Goal: Information Seeking & Learning: Learn about a topic

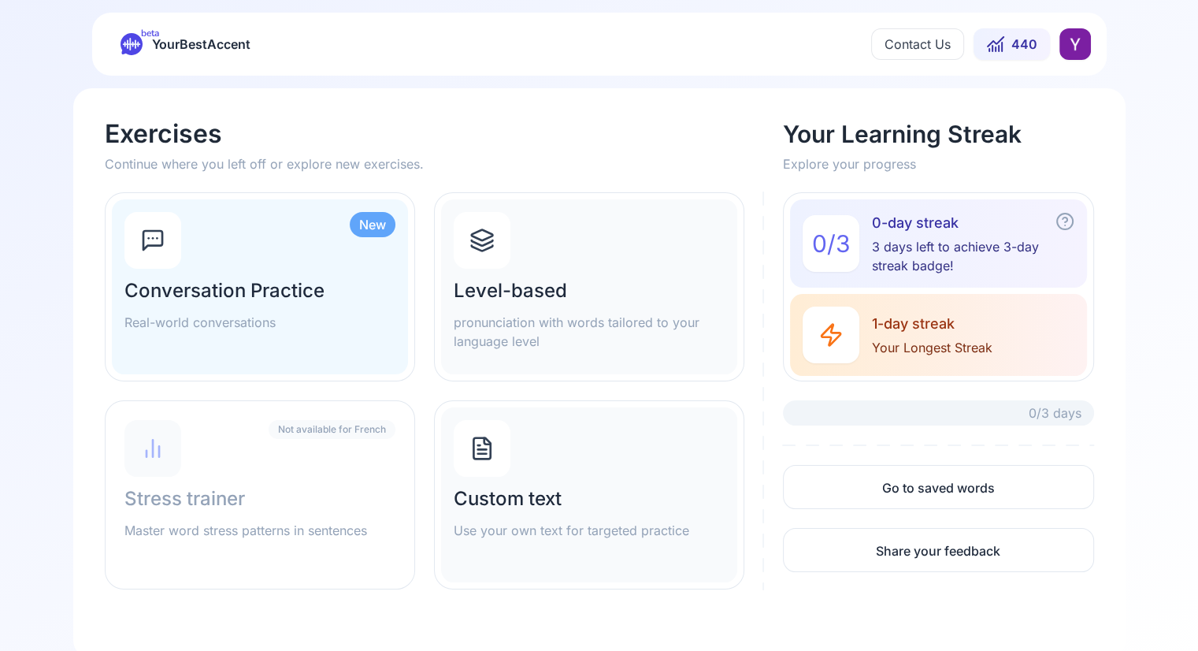
click at [501, 165] on p "Continue where you left off or explore new exercises." at bounding box center [435, 163] width 660 height 19
click at [526, 293] on h2 "Level-based" at bounding box center [589, 290] width 271 height 25
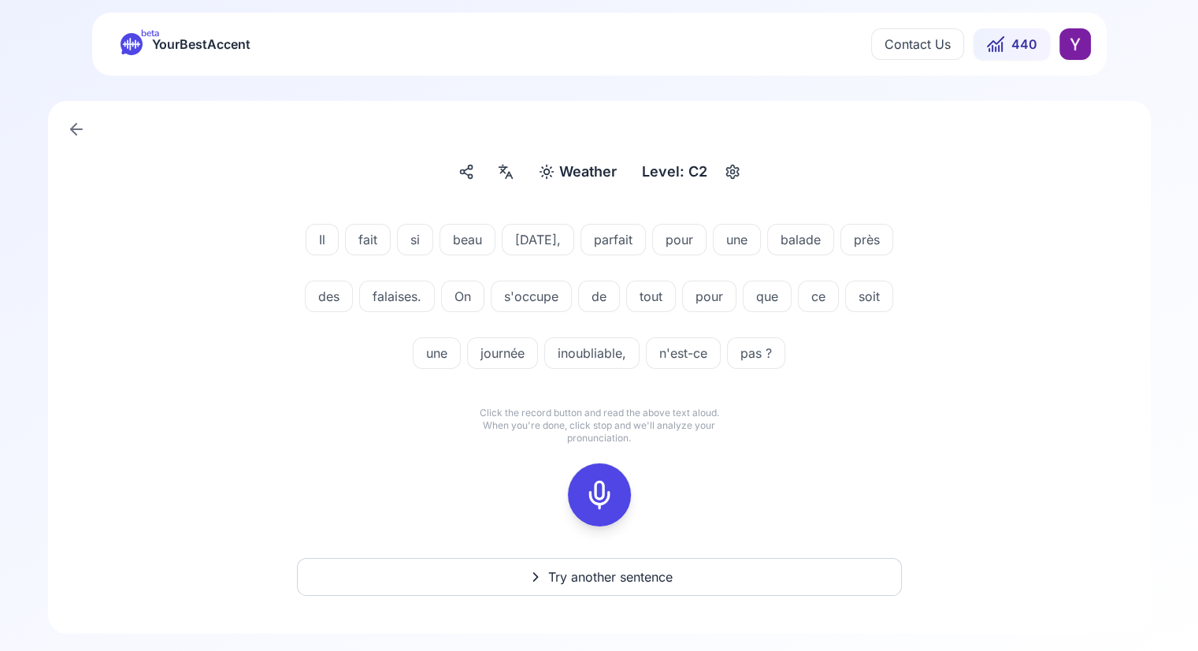
click at [611, 493] on icon at bounding box center [600, 495] width 32 height 32
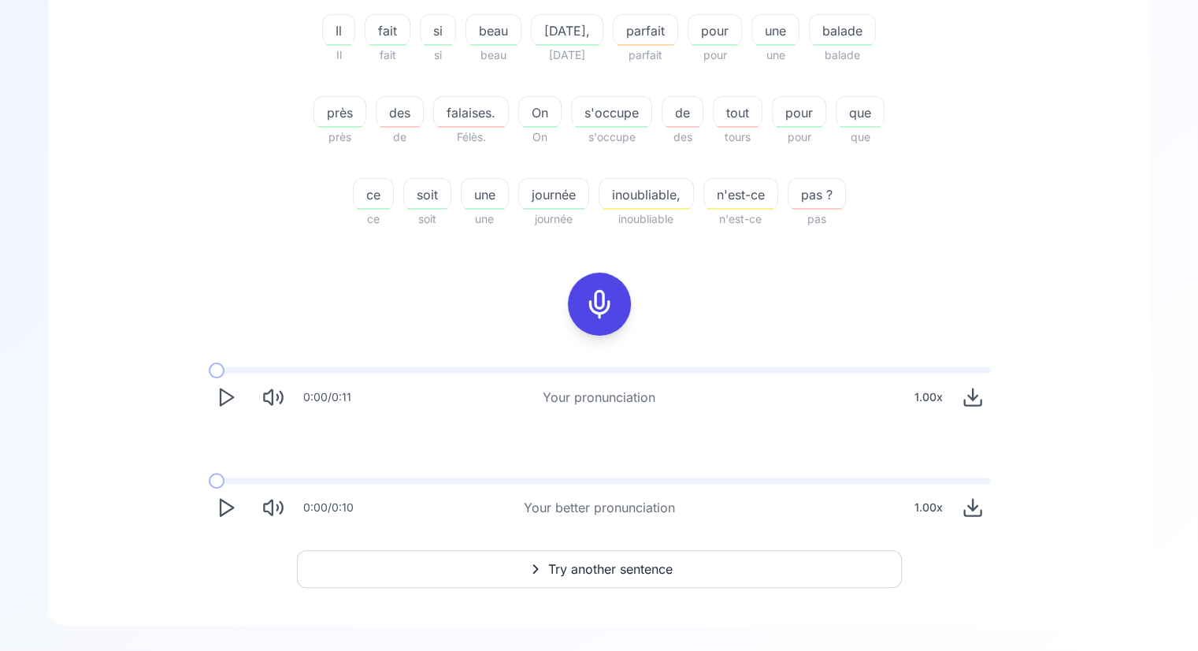
scroll to position [366, 0]
click at [227, 508] on icon "Play" at bounding box center [226, 507] width 22 height 22
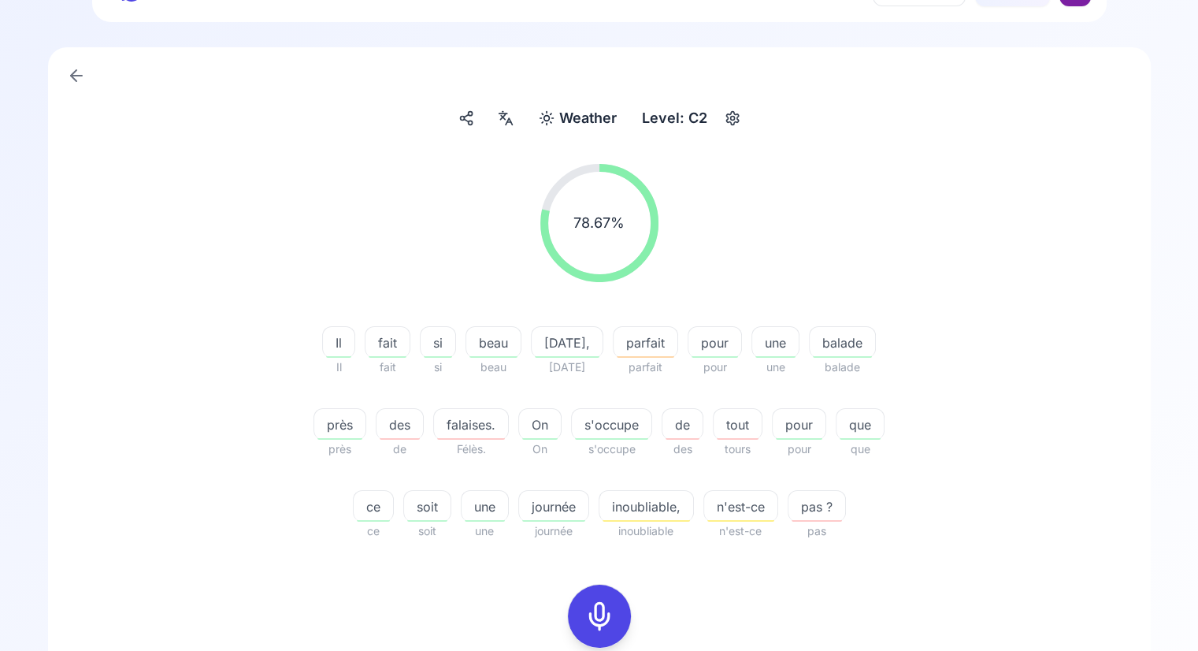
scroll to position [54, 0]
click at [503, 119] on icon at bounding box center [505, 118] width 19 height 16
click at [504, 111] on icon at bounding box center [505, 118] width 19 height 16
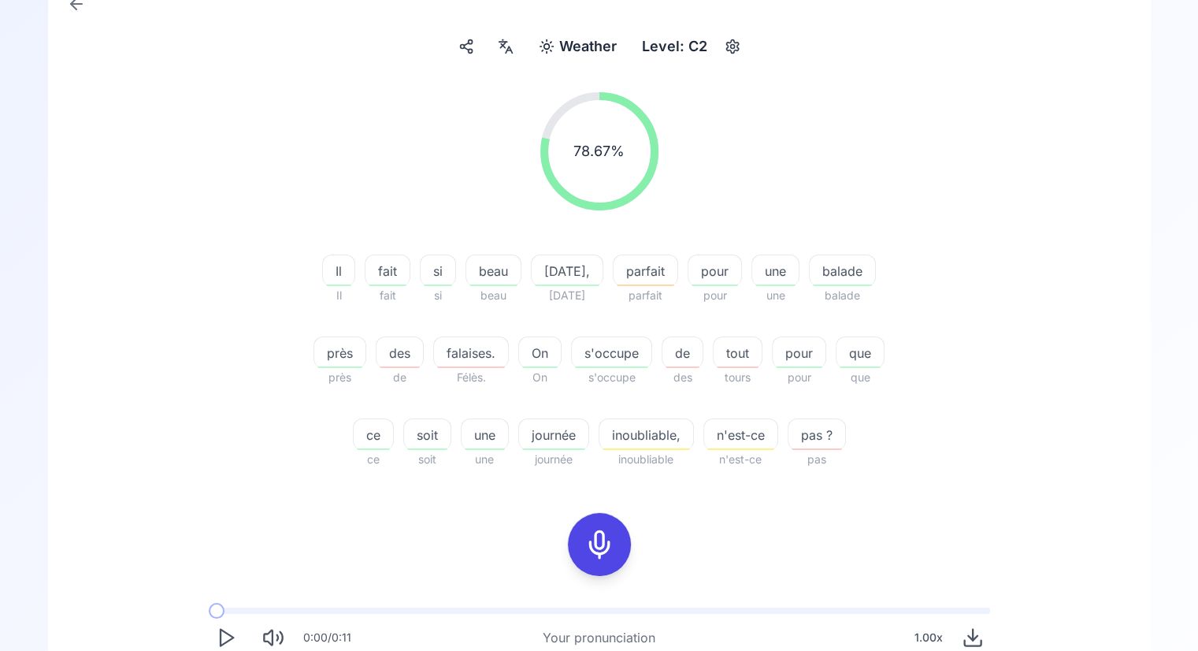
scroll to position [126, 0]
click at [596, 529] on icon at bounding box center [600, 544] width 32 height 32
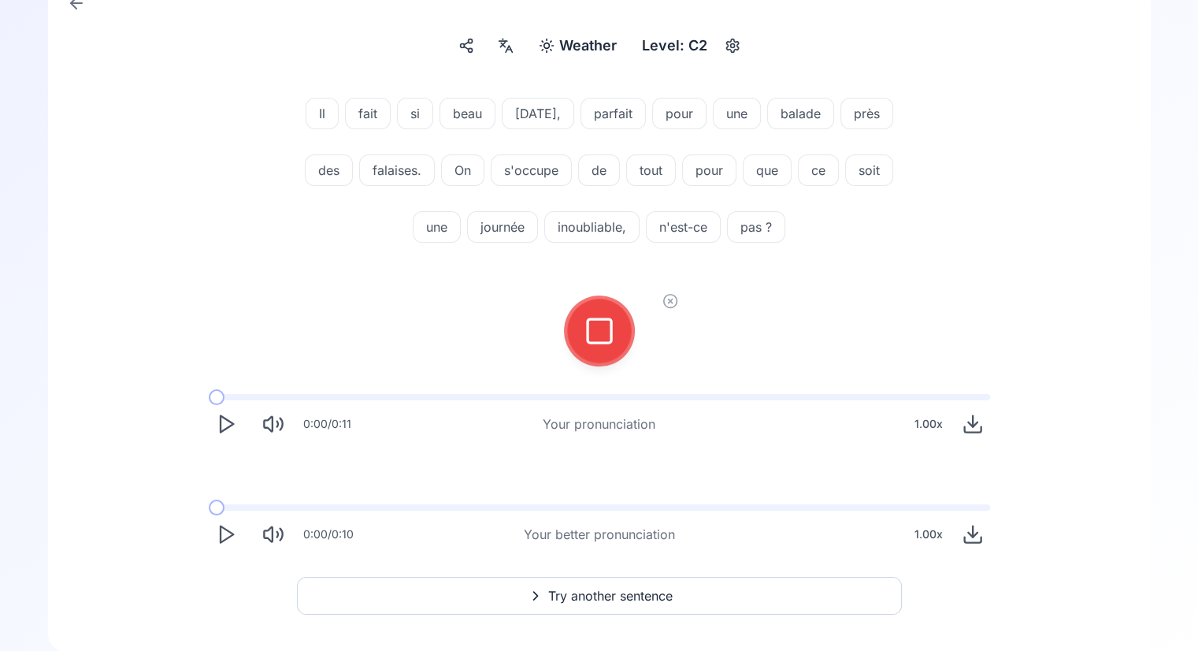
click at [600, 341] on icon at bounding box center [600, 331] width 32 height 32
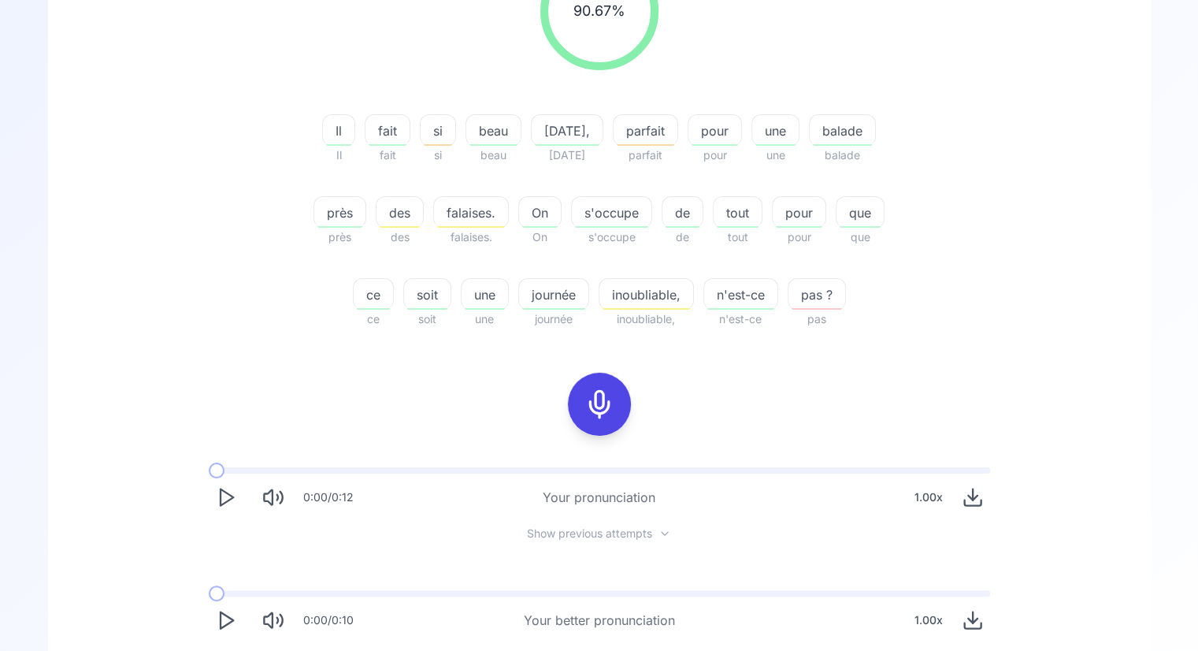
scroll to position [378, 0]
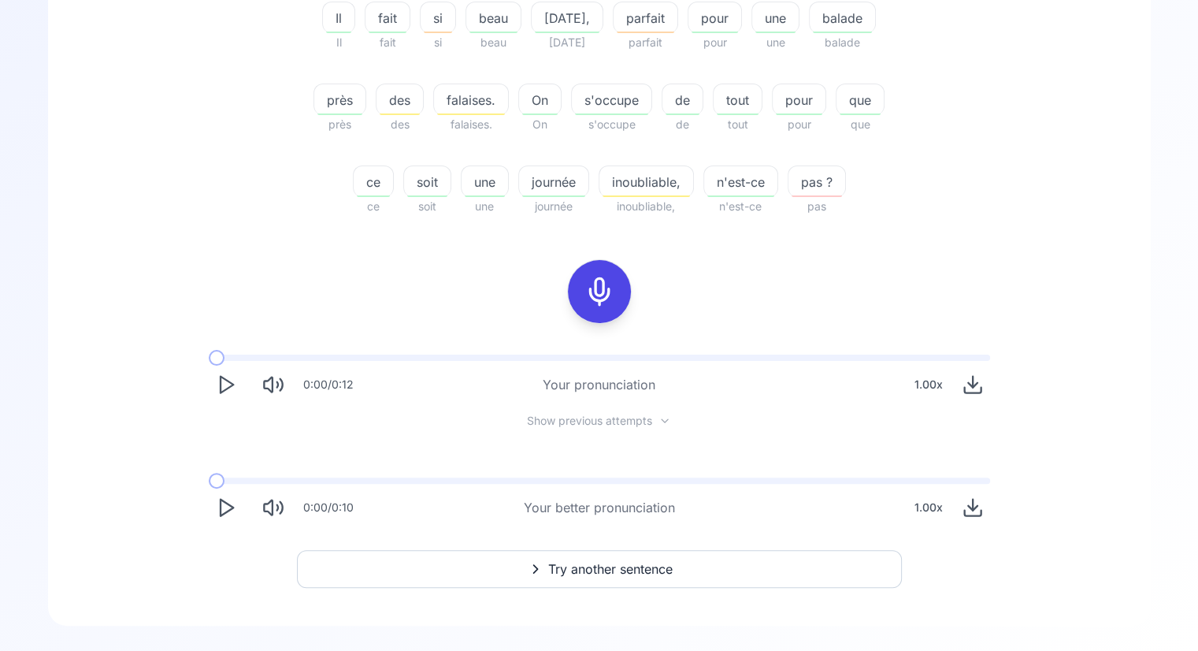
click at [643, 570] on span "Try another sentence" at bounding box center [610, 568] width 124 height 19
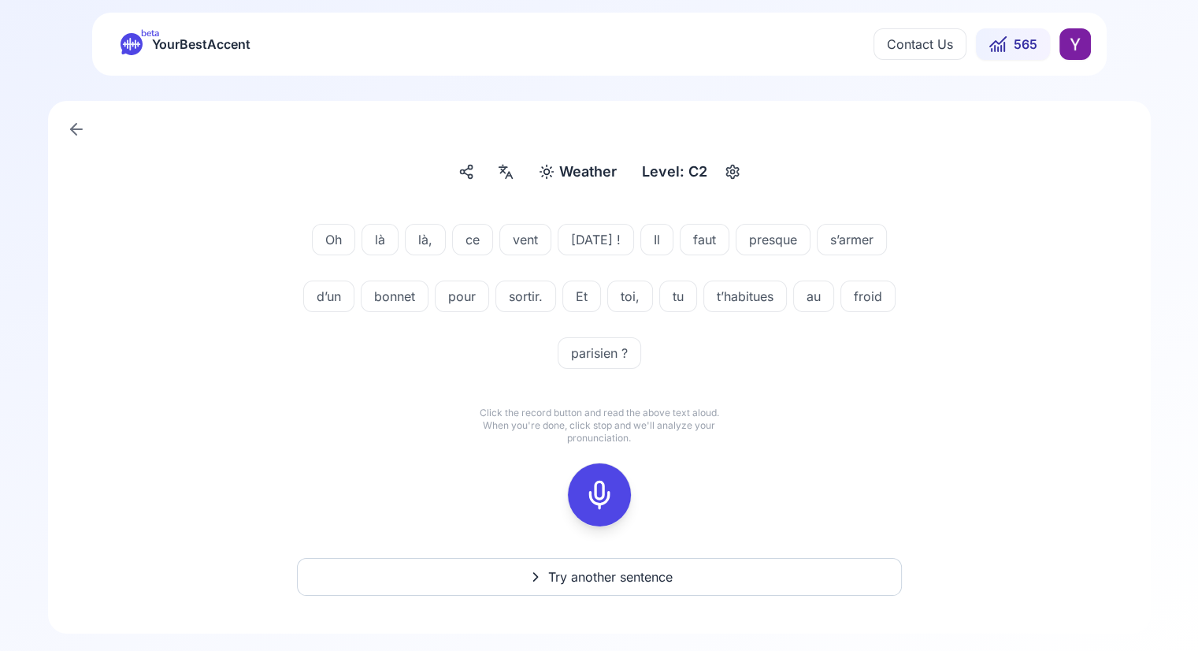
click at [596, 474] on div at bounding box center [600, 494] width 38 height 63
click at [599, 485] on icon at bounding box center [600, 495] width 32 height 32
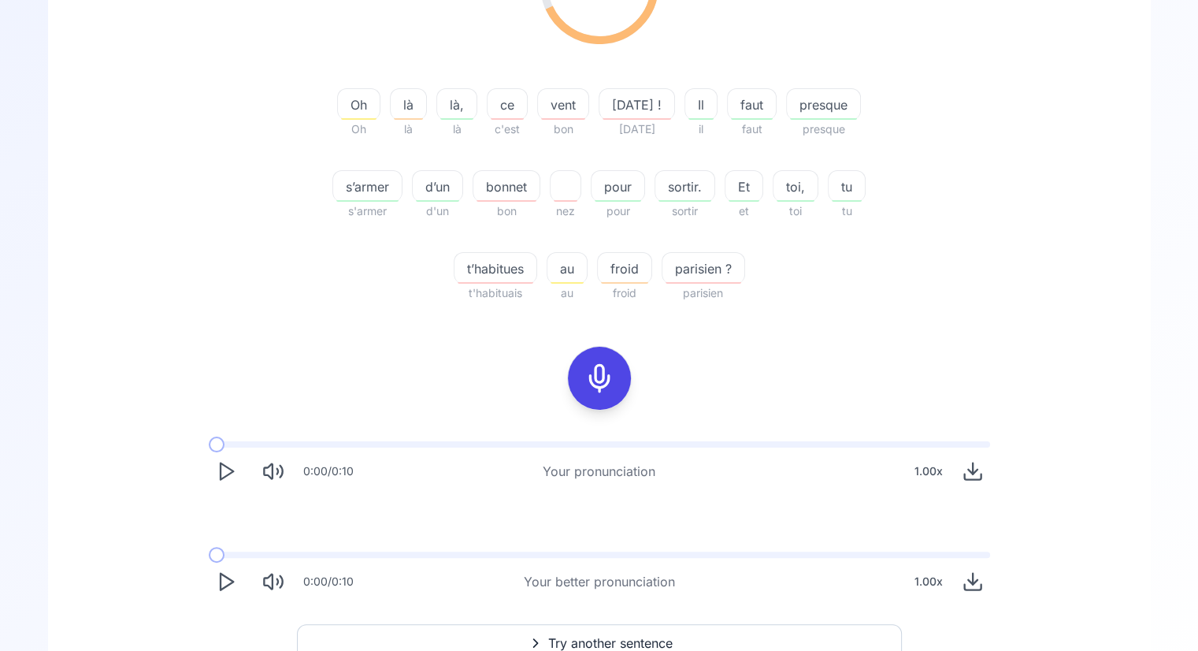
scroll to position [290, 0]
click at [235, 584] on icon "Play" at bounding box center [226, 583] width 22 height 22
click at [226, 479] on icon "Play" at bounding box center [226, 473] width 22 height 22
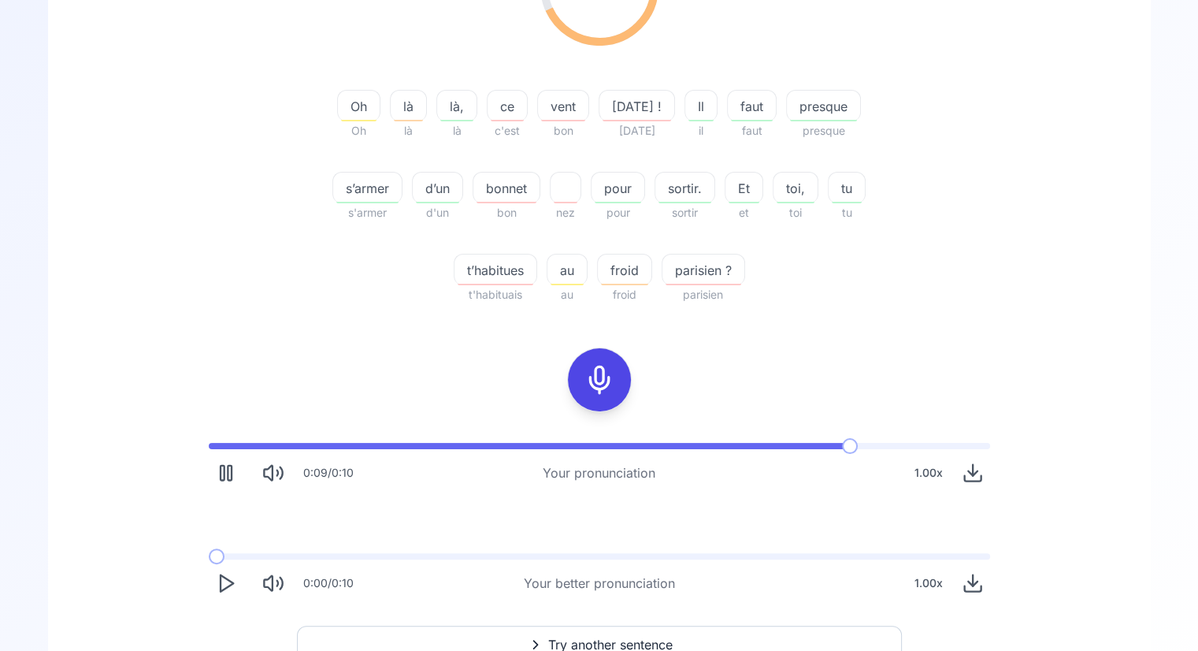
click at [600, 370] on icon at bounding box center [600, 380] width 32 height 32
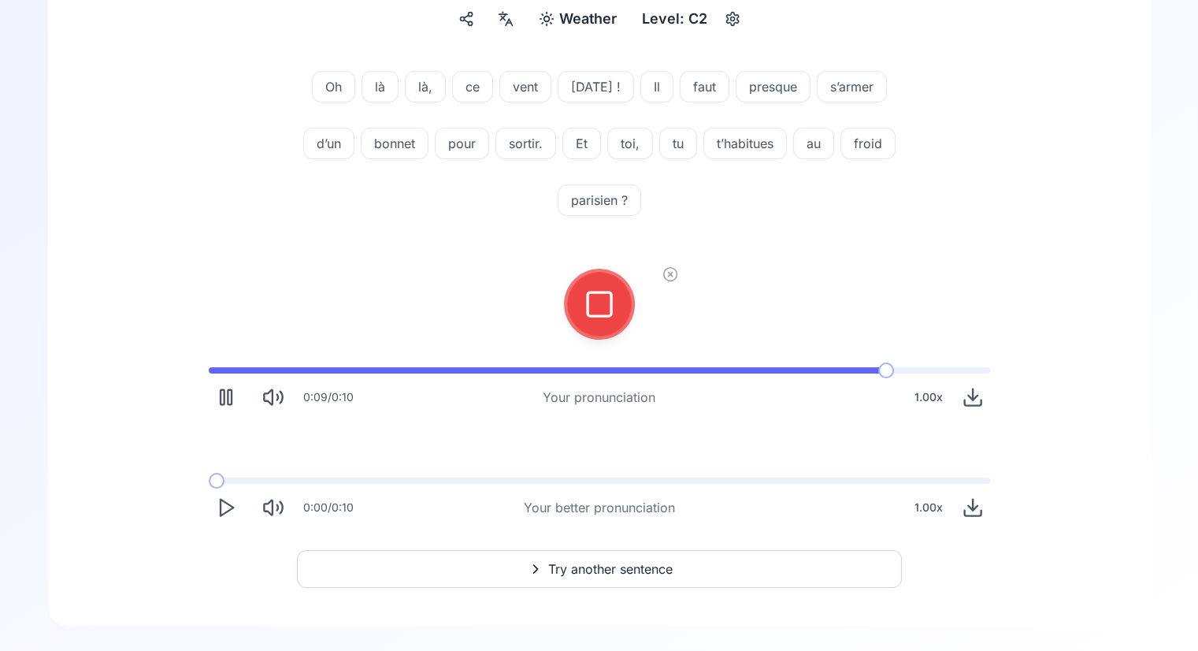
scroll to position [153, 0]
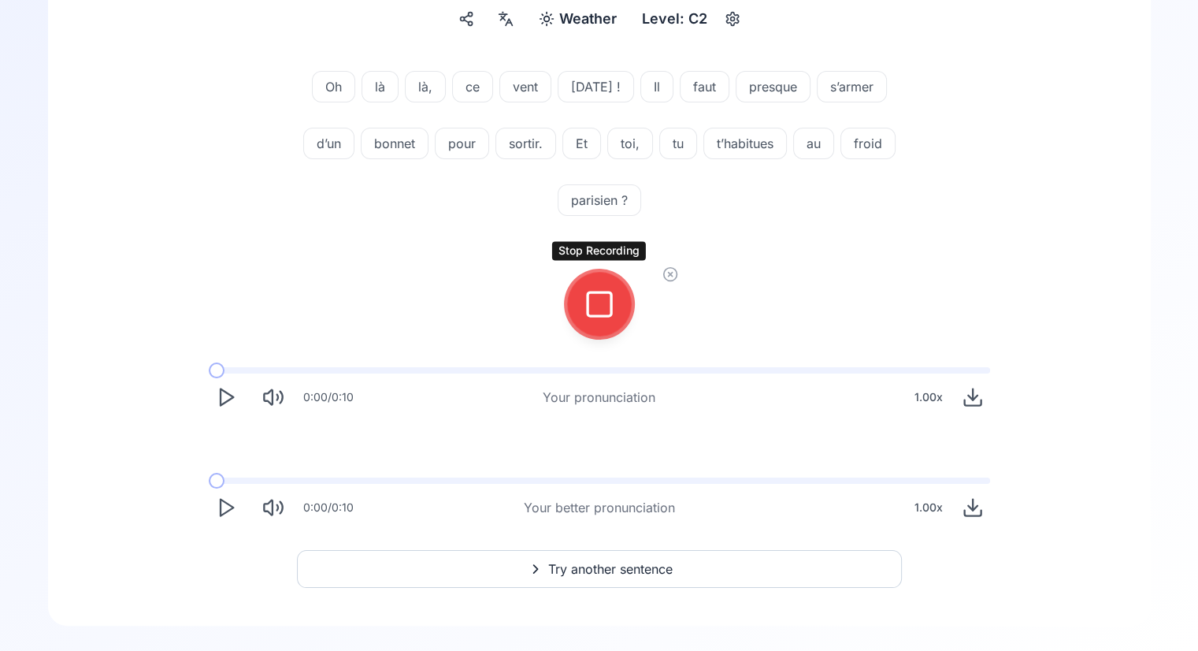
click at [604, 324] on div at bounding box center [600, 304] width 38 height 63
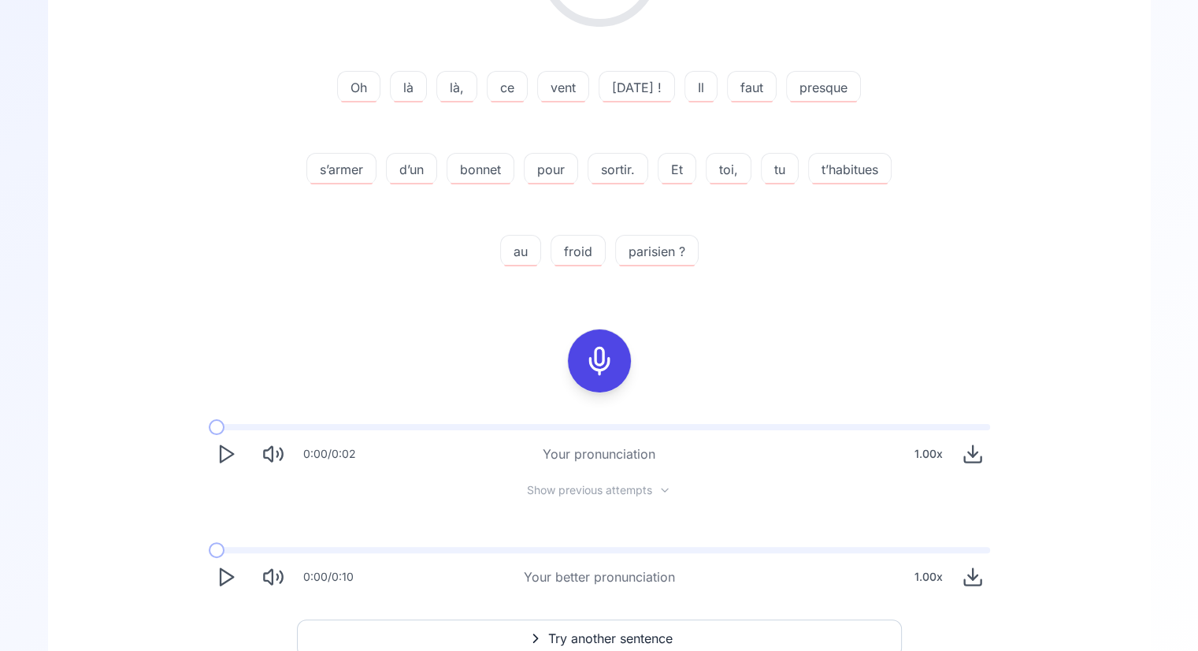
scroll to position [290, 0]
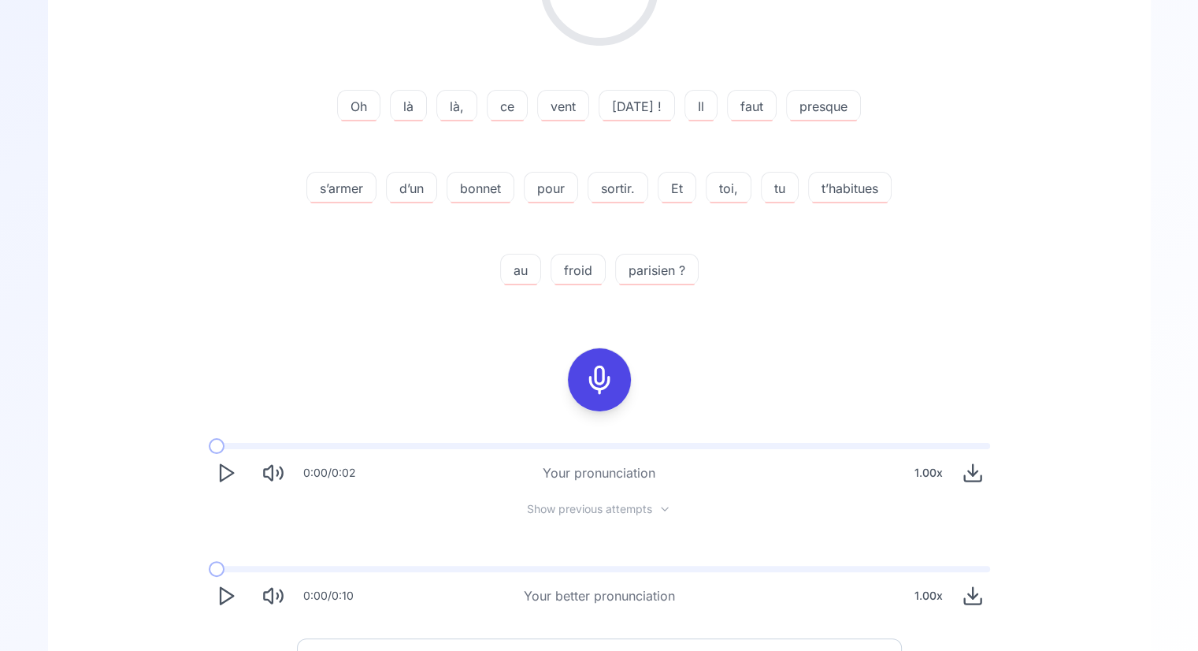
click at [606, 389] on rect at bounding box center [600, 380] width 24 height 24
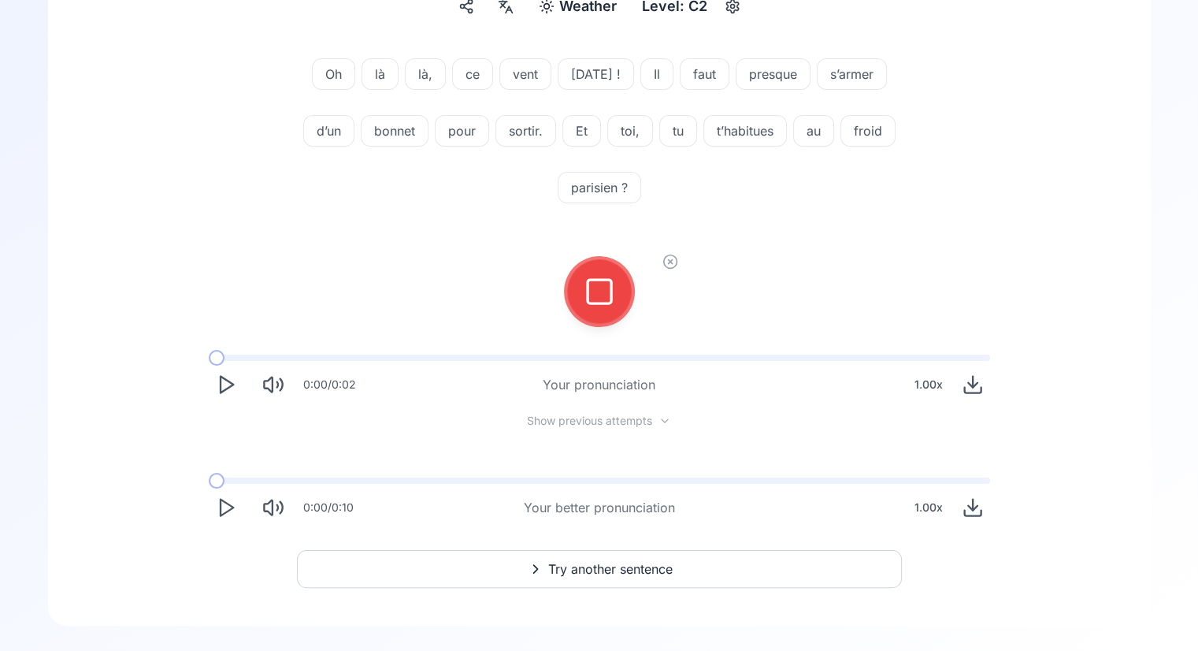
scroll to position [165, 0]
click at [568, 260] on button at bounding box center [599, 291] width 63 height 63
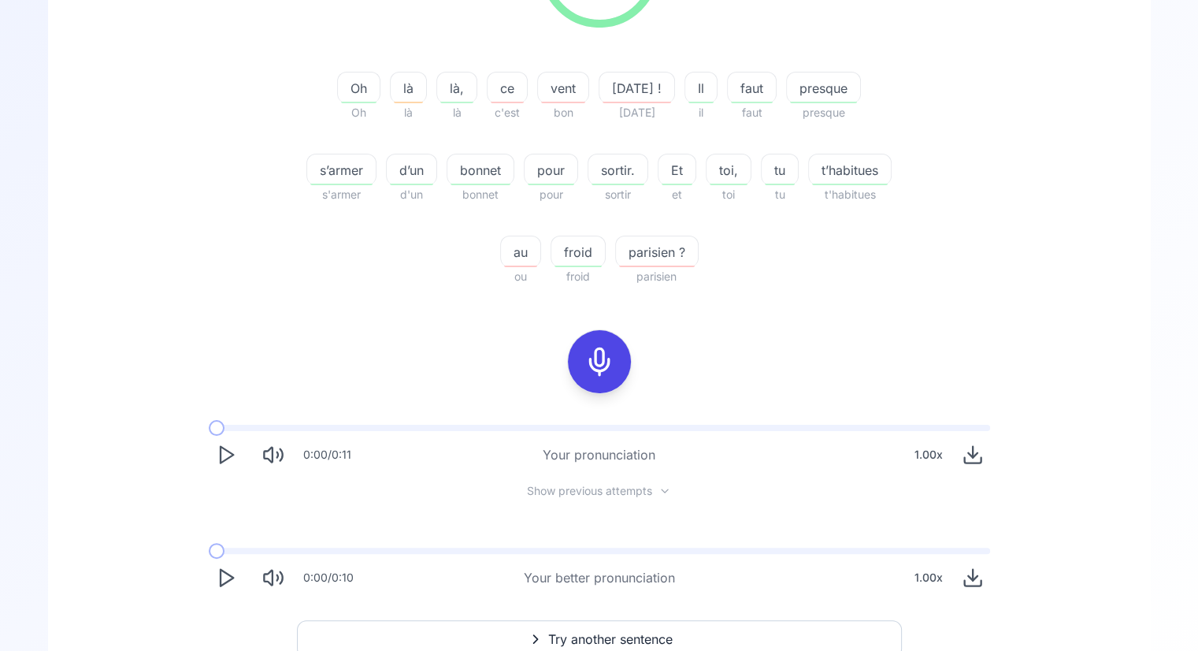
scroll to position [309, 0]
click at [236, 449] on icon "Play" at bounding box center [226, 454] width 22 height 22
click at [221, 463] on icon "Pause" at bounding box center [226, 454] width 22 height 22
click at [225, 586] on icon "Play" at bounding box center [226, 577] width 22 height 22
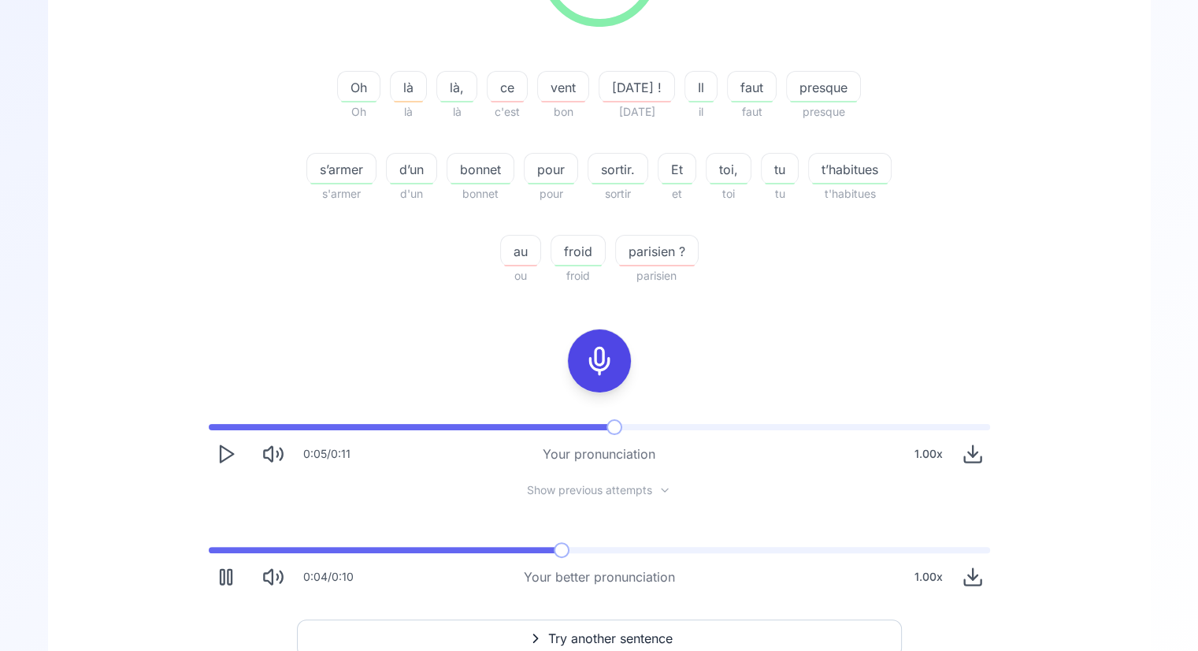
click at [225, 586] on icon "Pause" at bounding box center [226, 577] width 22 height 22
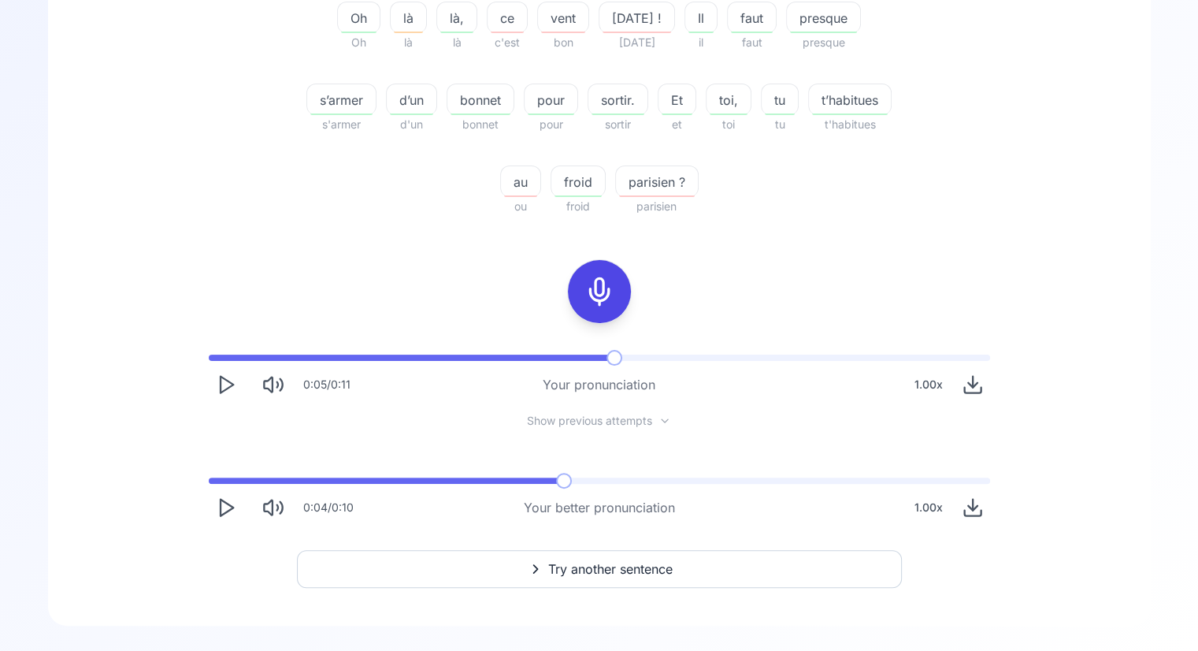
click at [420, 576] on button "Try another sentence" at bounding box center [599, 569] width 605 height 38
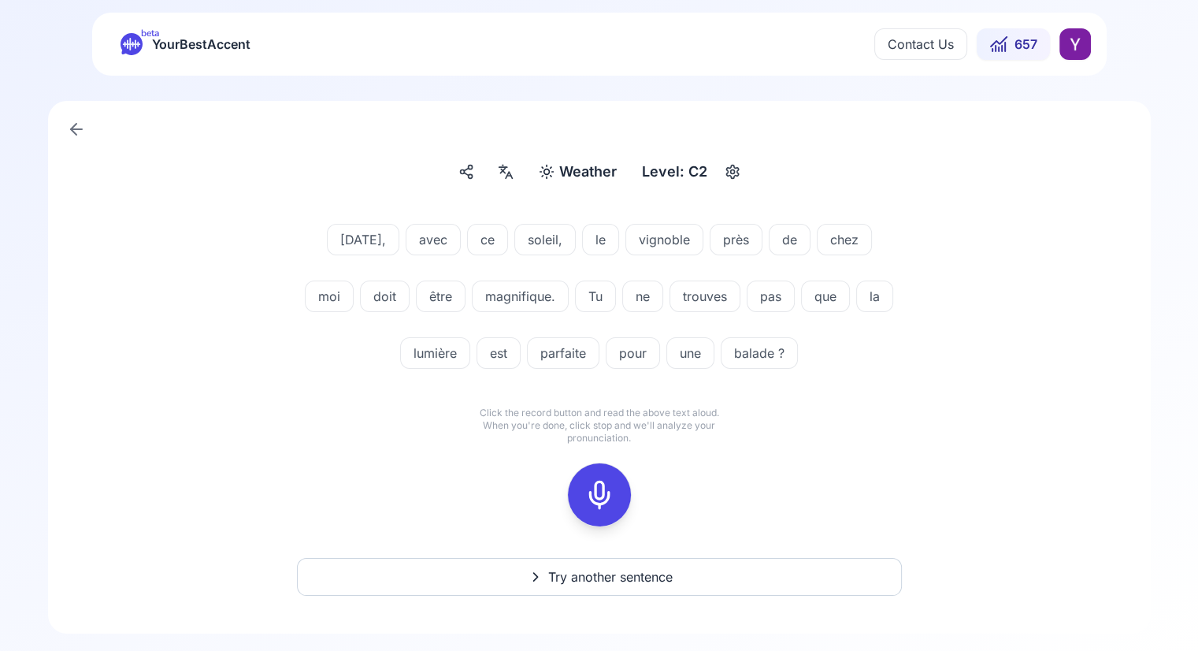
click at [604, 489] on icon at bounding box center [600, 495] width 32 height 32
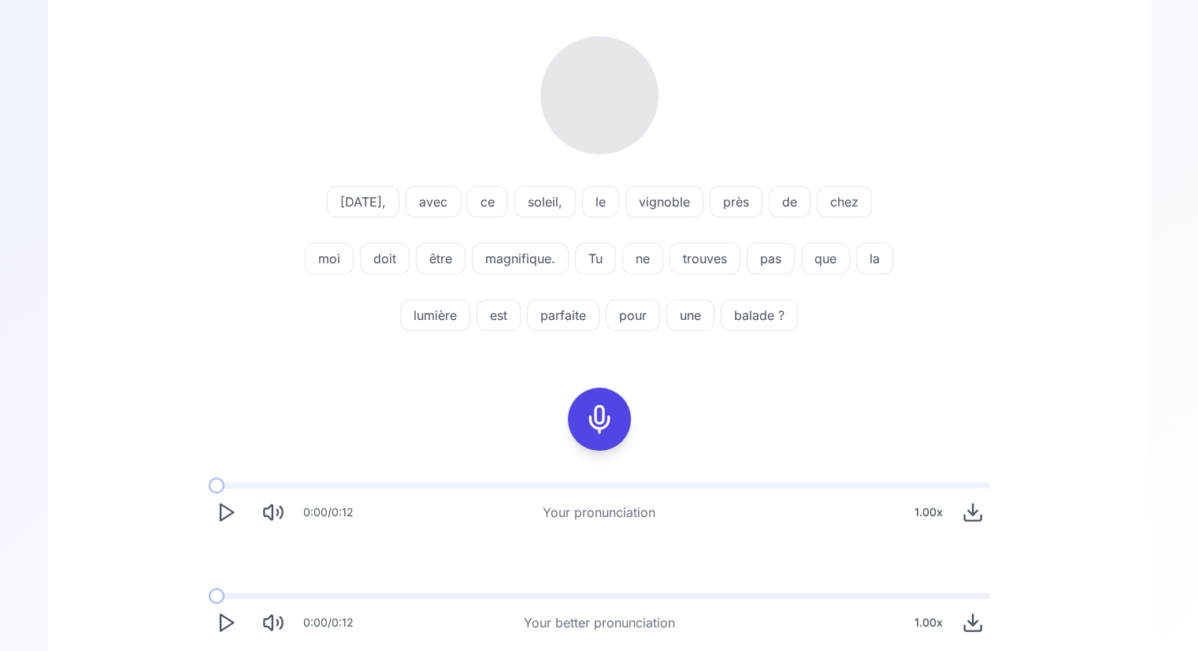
scroll to position [182, 0]
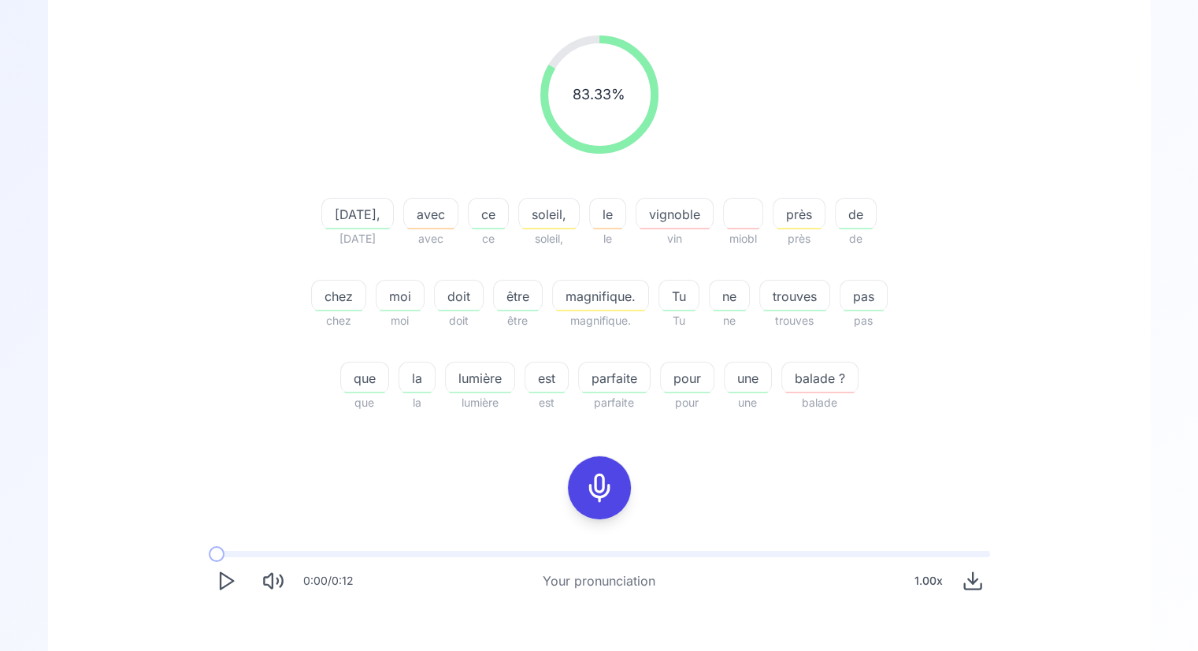
click at [682, 215] on span "vignoble" at bounding box center [675, 214] width 76 height 19
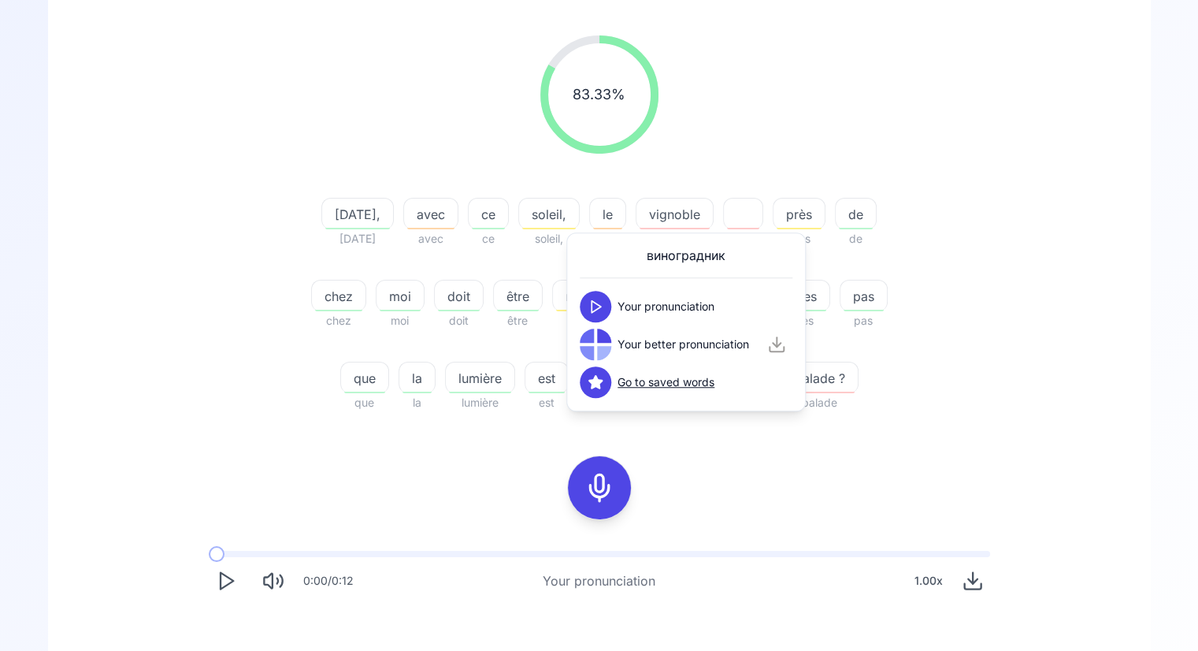
click at [594, 300] on icon at bounding box center [596, 307] width 16 height 16
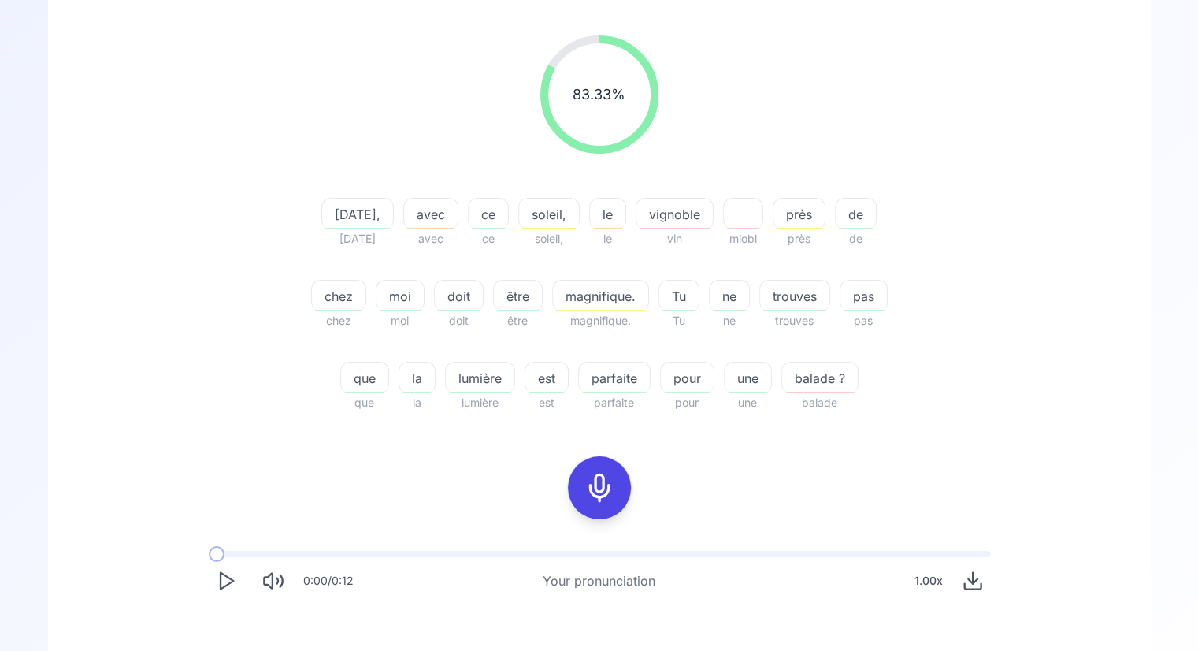
click at [199, 152] on div "83.33 % 83.33 %" at bounding box center [600, 94] width 908 height 143
click at [663, 209] on span "vignoble" at bounding box center [675, 214] width 76 height 19
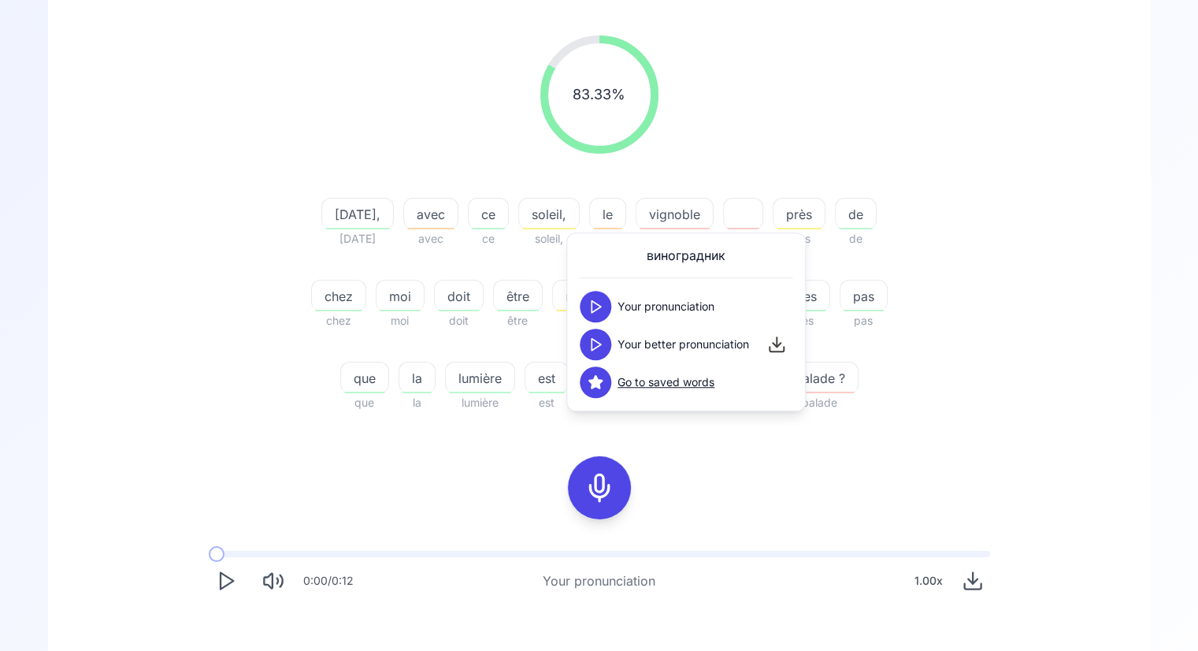
click at [599, 347] on icon at bounding box center [596, 344] width 16 height 16
click at [128, 146] on div "83.33 % 83.33 % [DATE], [DATE] avec avec ce ce soleil, soleil, le le vignoble v…" at bounding box center [599, 372] width 1027 height 698
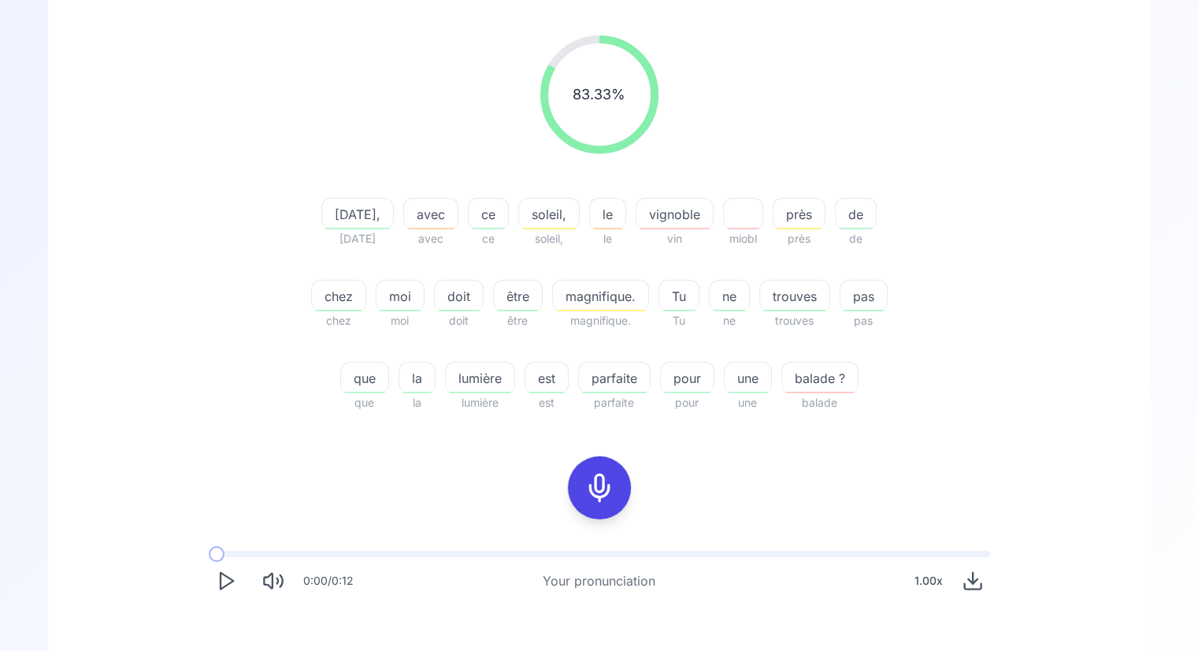
click at [601, 481] on icon at bounding box center [600, 488] width 32 height 32
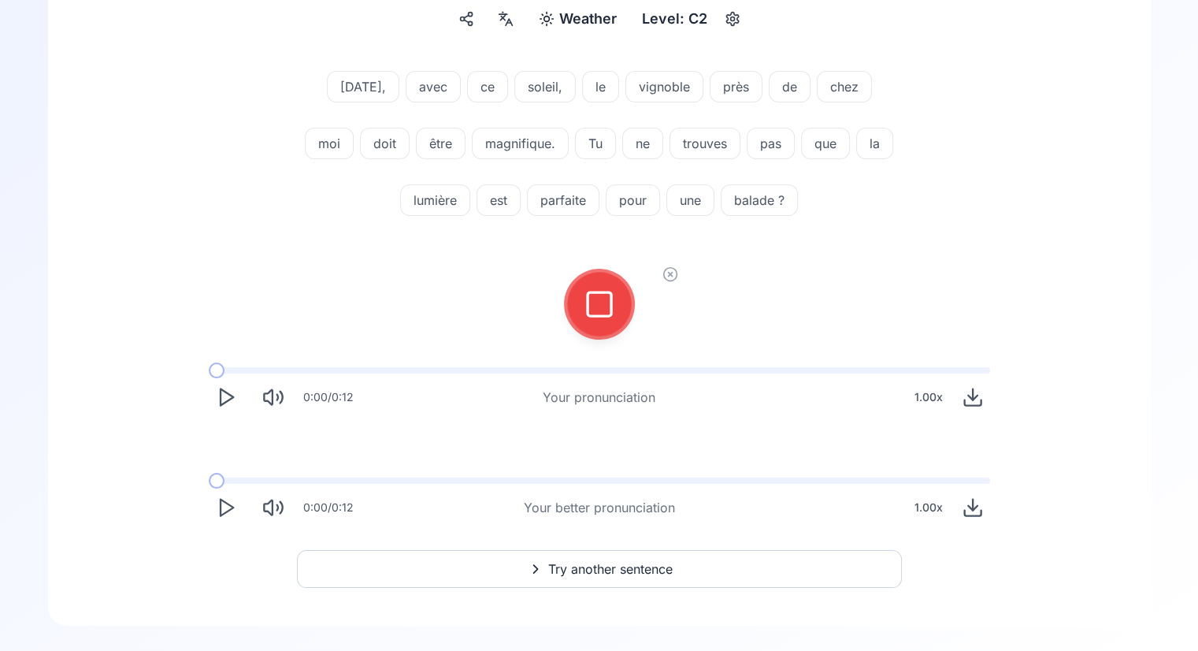
click at [568, 273] on button at bounding box center [599, 304] width 63 height 63
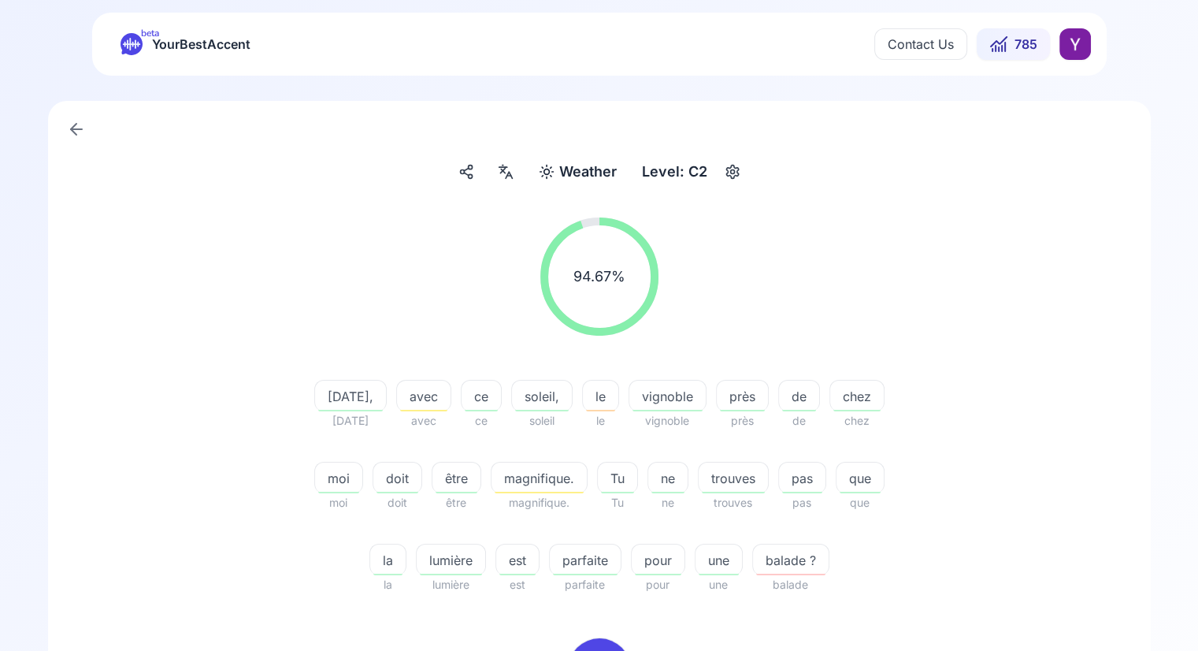
scroll to position [378, 0]
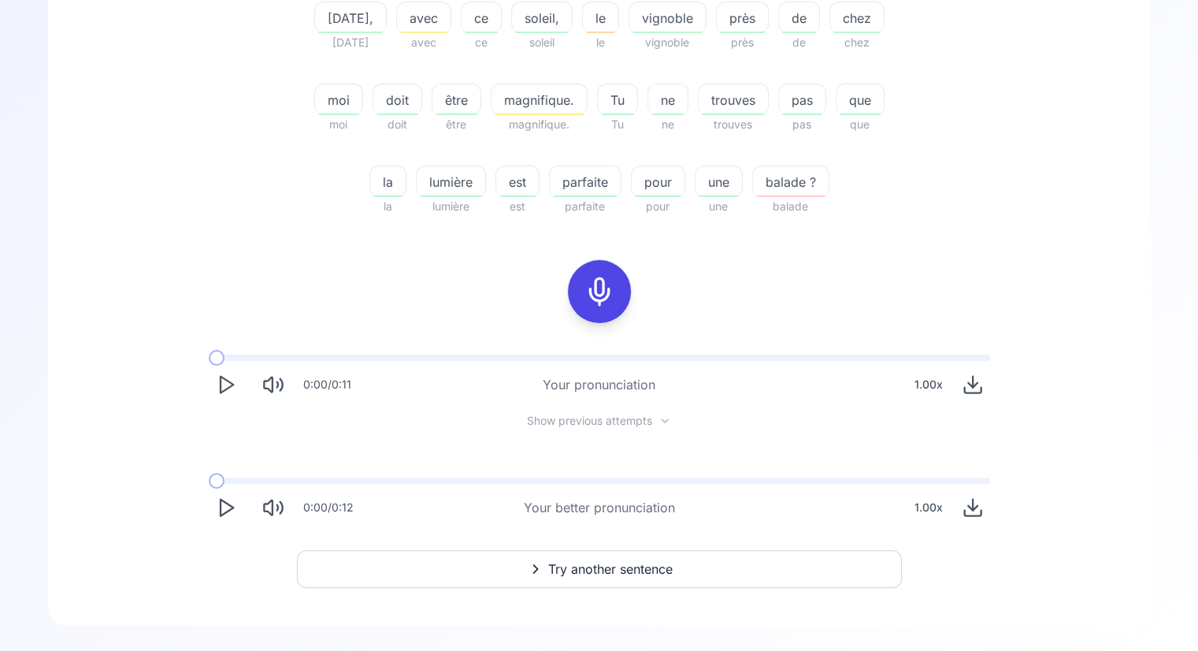
click at [605, 574] on span "Try another sentence" at bounding box center [610, 568] width 124 height 19
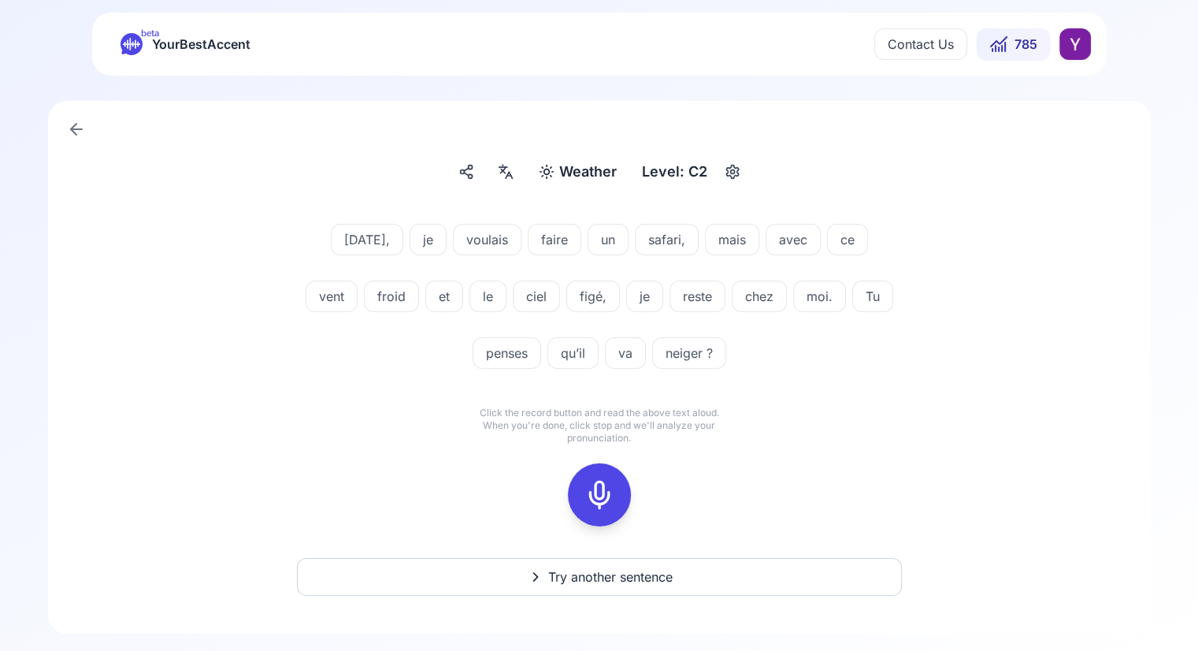
click at [599, 492] on icon at bounding box center [600, 495] width 32 height 32
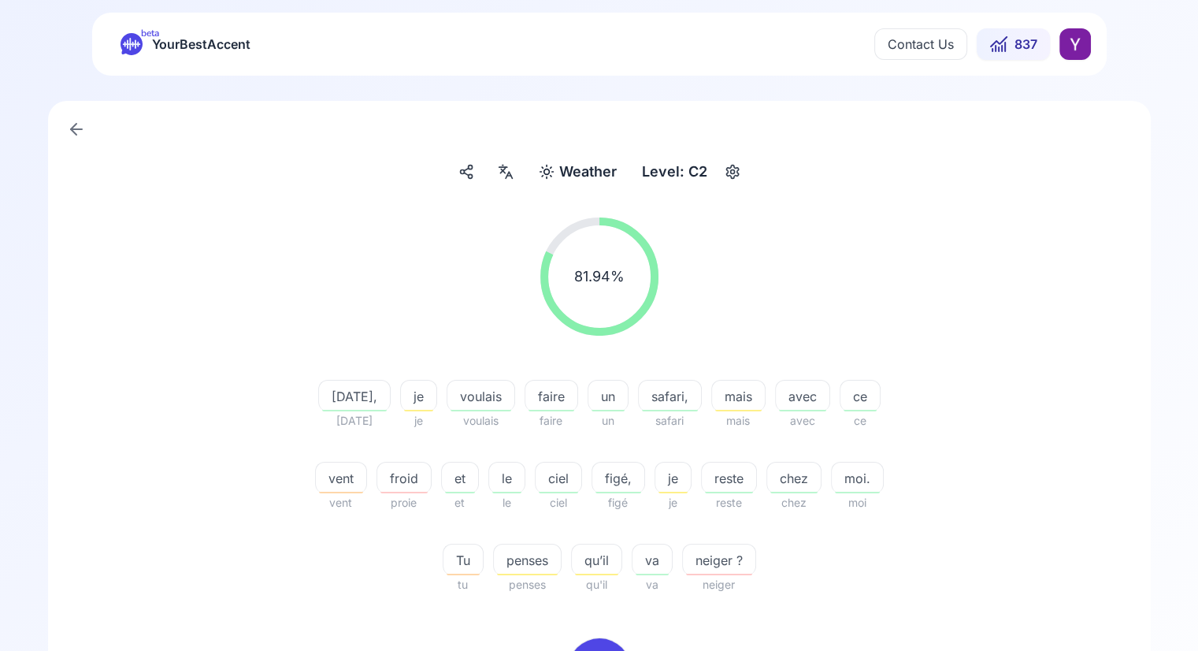
click at [356, 479] on span "vent" at bounding box center [341, 478] width 50 height 19
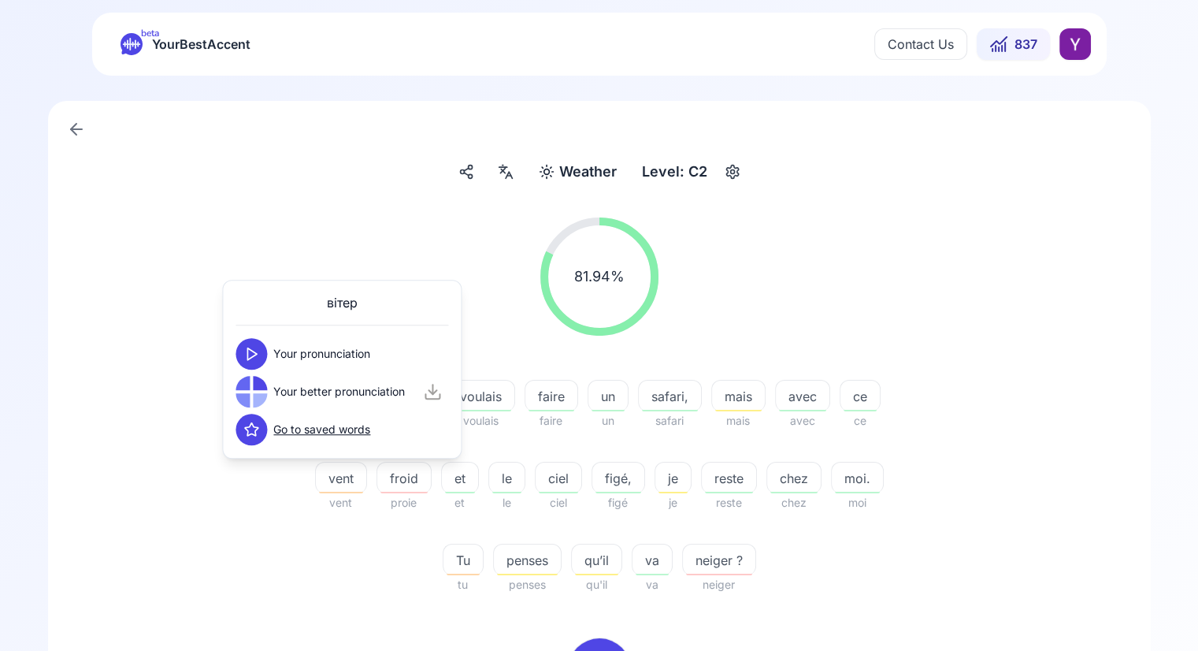
click at [255, 351] on icon at bounding box center [251, 354] width 16 height 16
click at [148, 253] on div "81.94 % 81.94 %" at bounding box center [600, 276] width 908 height 143
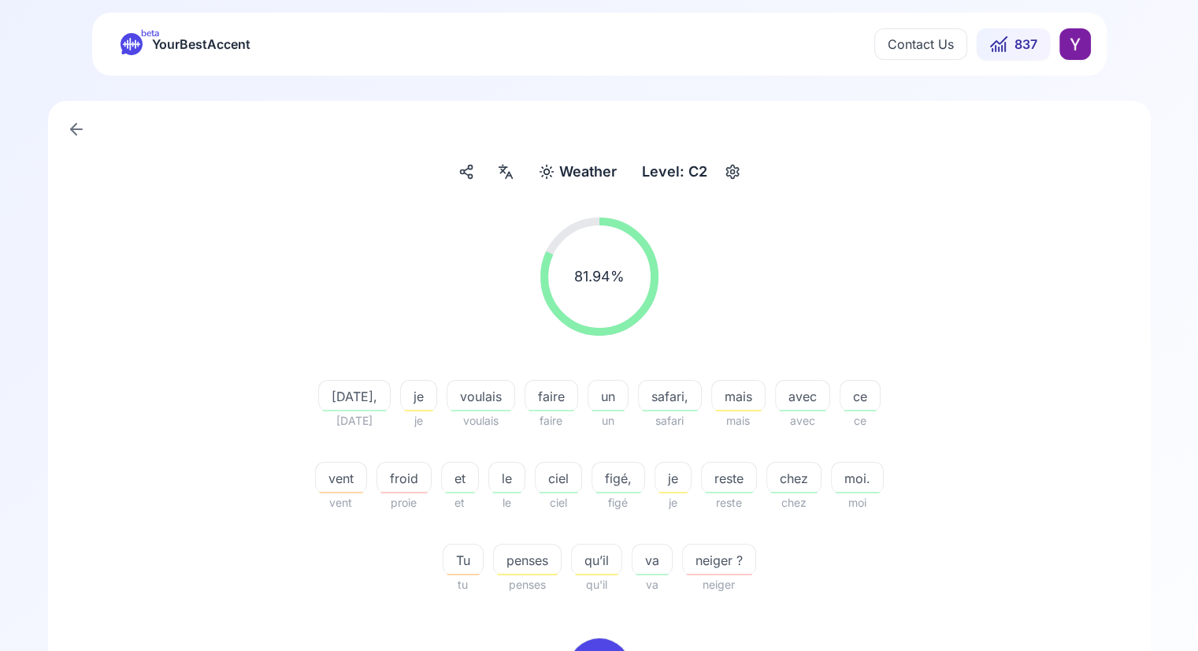
click at [733, 173] on circle "button" at bounding box center [732, 172] width 4 height 4
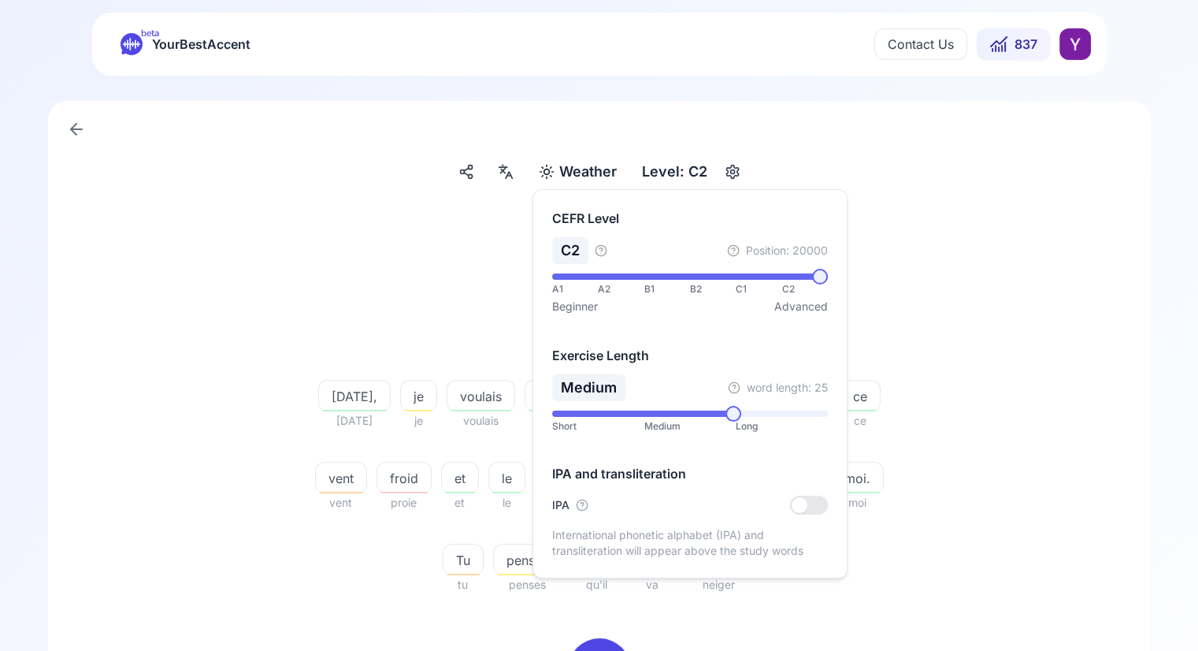
click at [1020, 469] on div "81.94 % 81.94 % [DATE], [DATE] je je voulais voulais faire faire un un safari, …" at bounding box center [600, 406] width 908 height 402
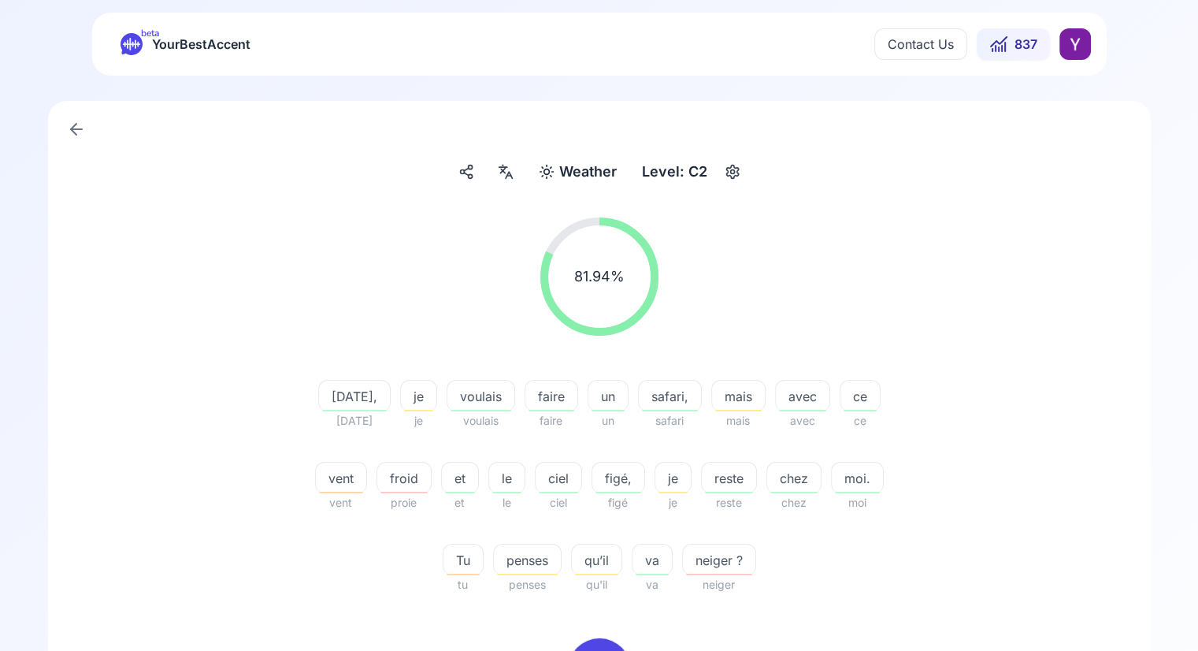
click at [1130, 414] on div "Weather Weather Level: C2 81.94 % 81.94 % [DATE], [DATE] je je voulais voulais …" at bounding box center [599, 546] width 1103 height 890
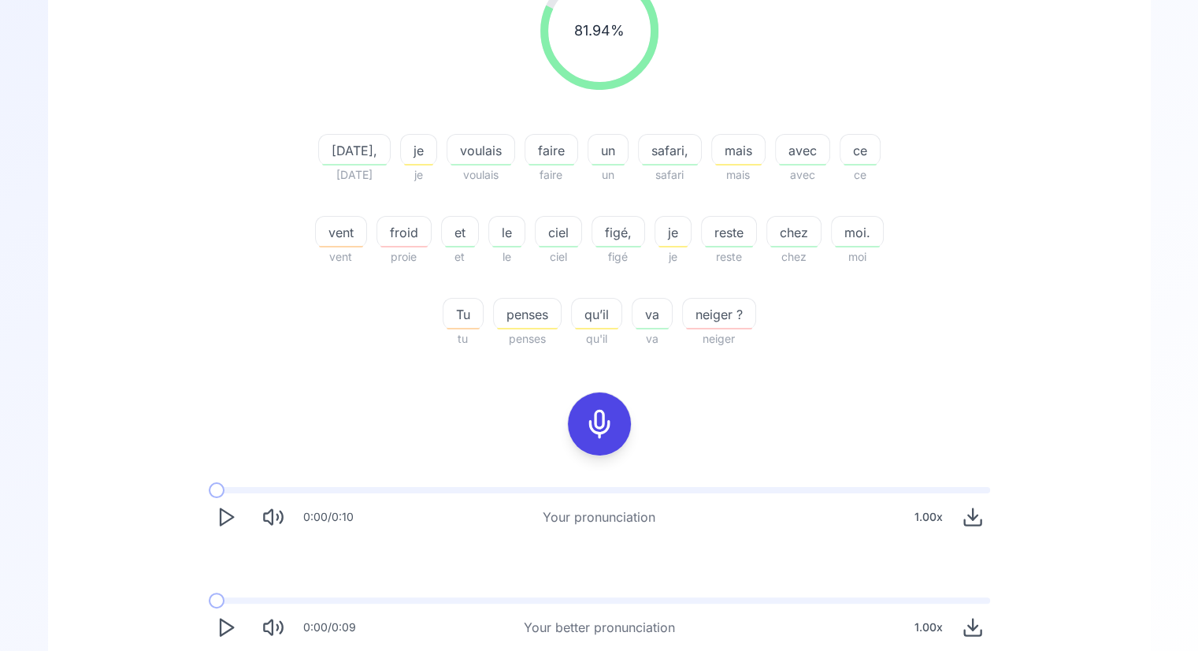
scroll to position [366, 0]
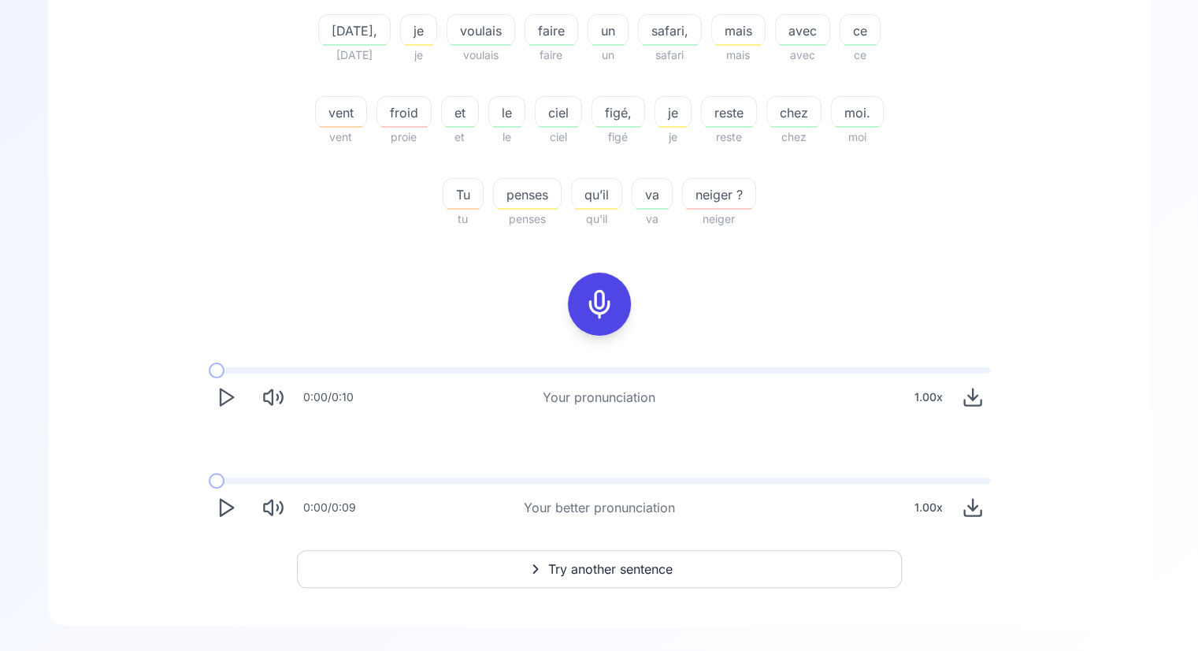
click at [600, 556] on button "Try another sentence" at bounding box center [599, 569] width 605 height 38
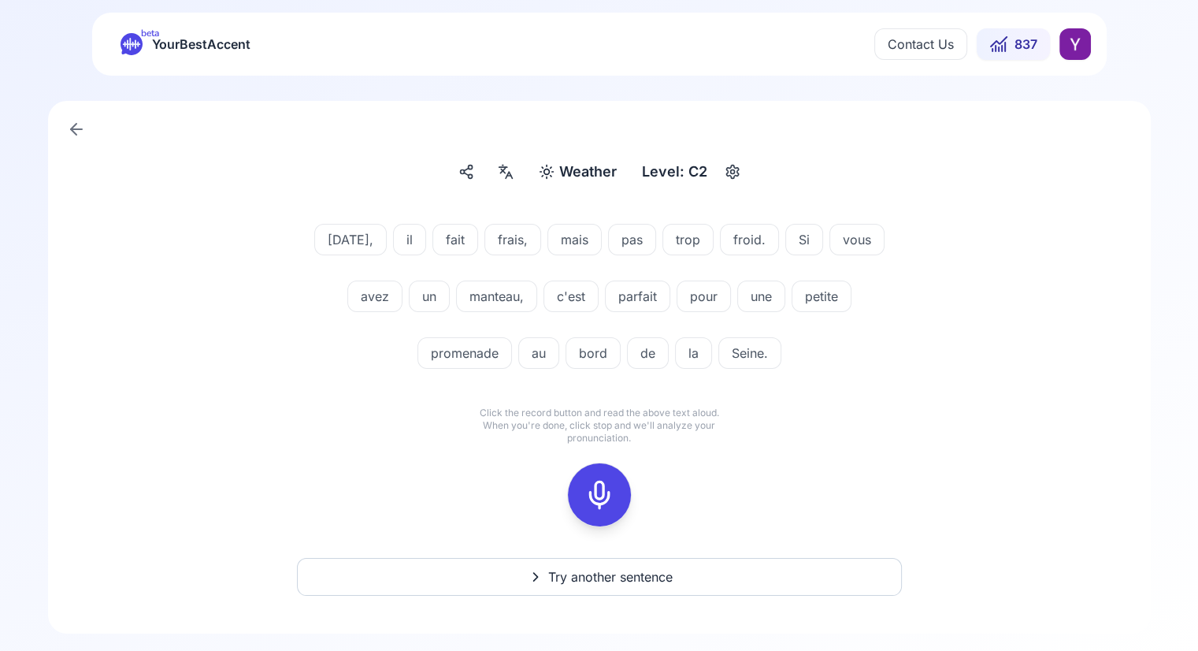
click at [597, 479] on div at bounding box center [600, 494] width 38 height 63
click at [598, 485] on icon at bounding box center [600, 495] width 32 height 32
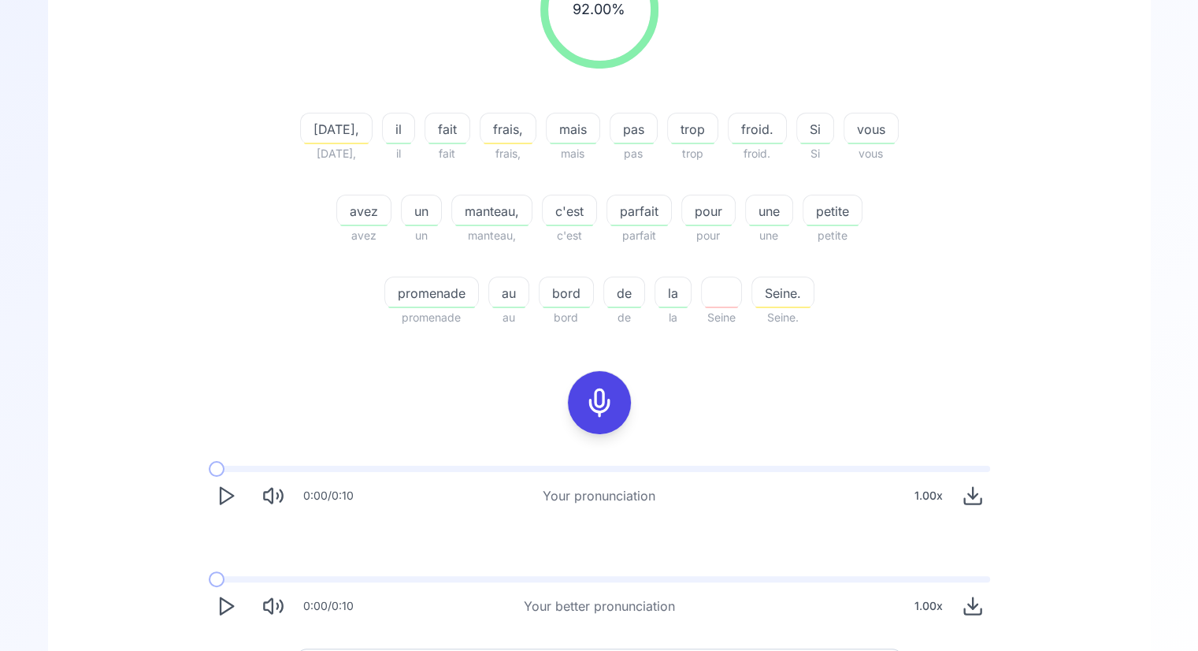
scroll to position [263, 0]
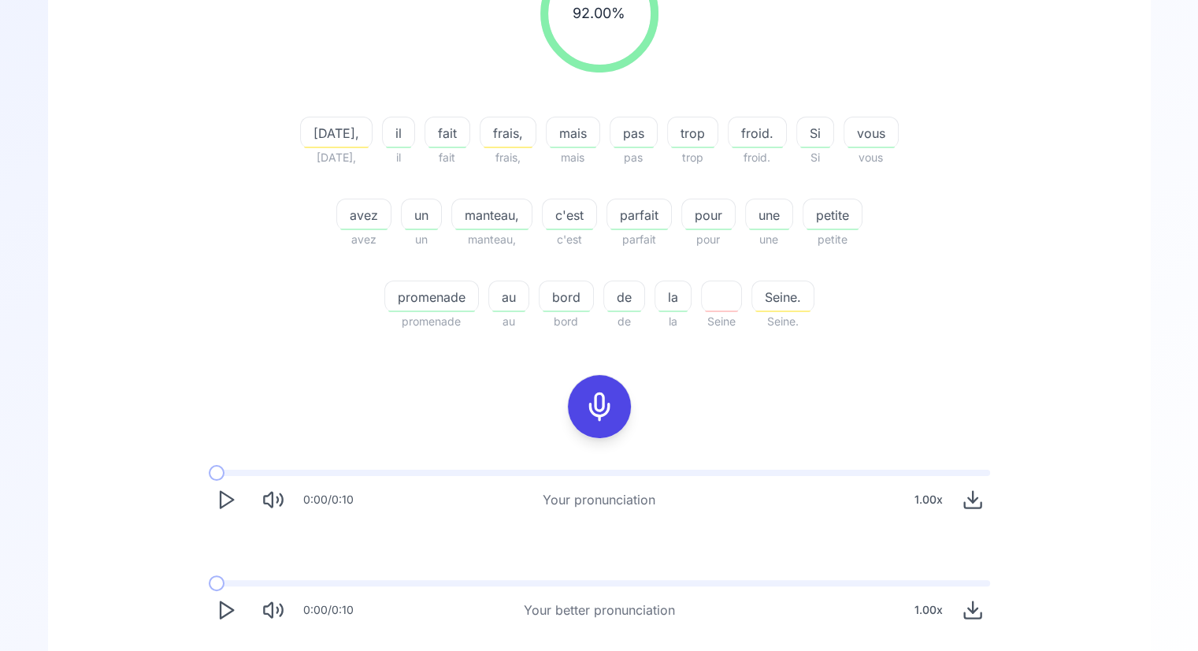
click at [215, 509] on icon "Play" at bounding box center [226, 500] width 22 height 22
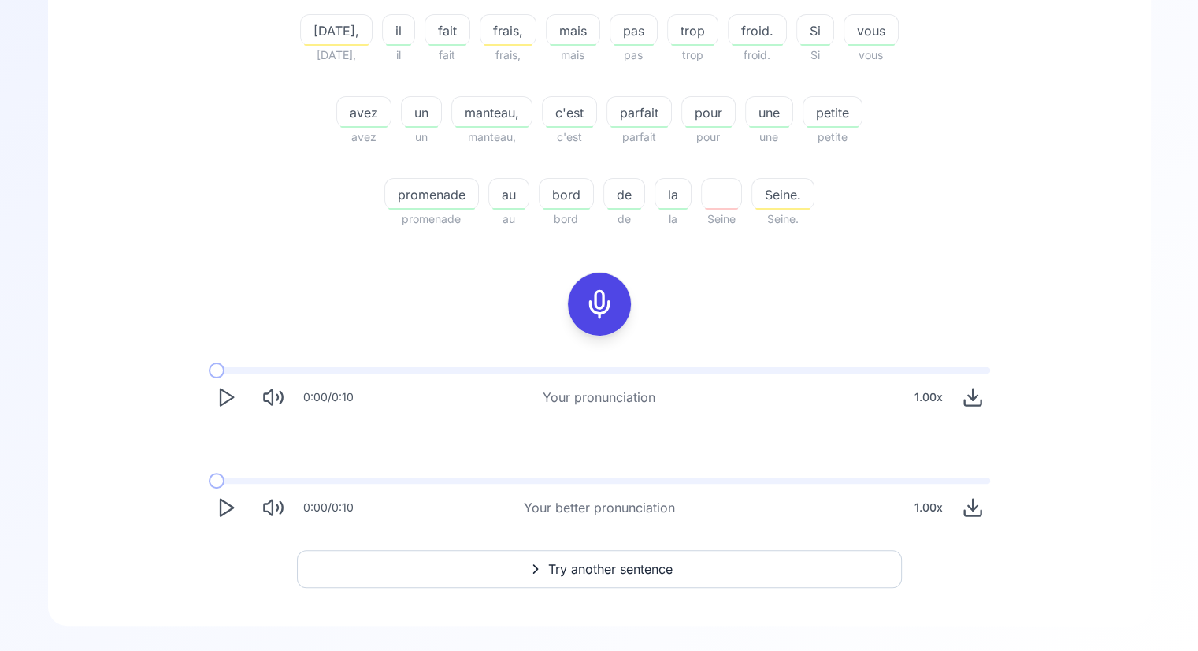
click at [605, 578] on button "Try another sentence" at bounding box center [599, 569] width 605 height 38
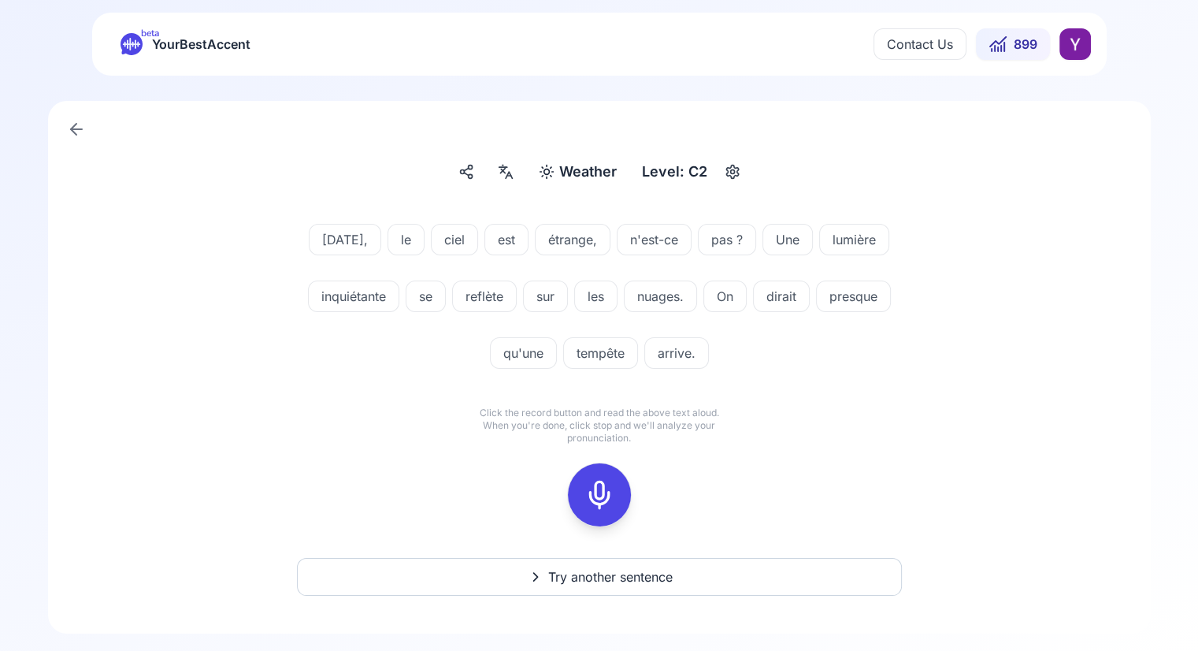
click at [592, 488] on icon at bounding box center [600, 495] width 32 height 32
click at [591, 488] on icon at bounding box center [600, 495] width 32 height 32
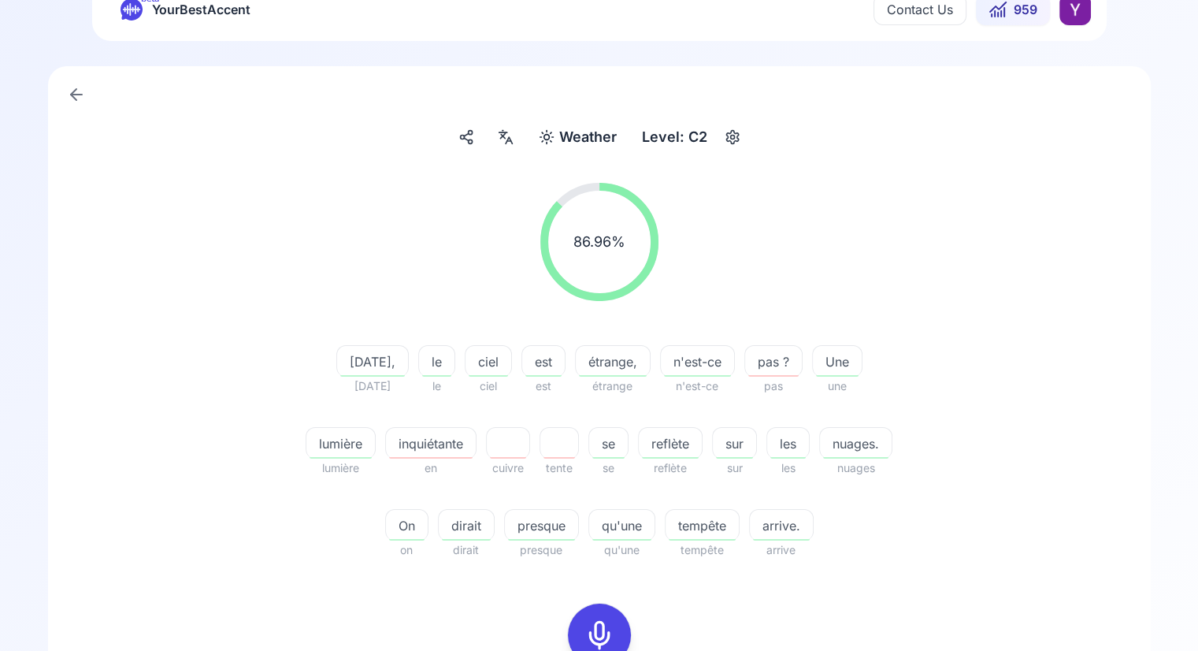
scroll to position [258, 0]
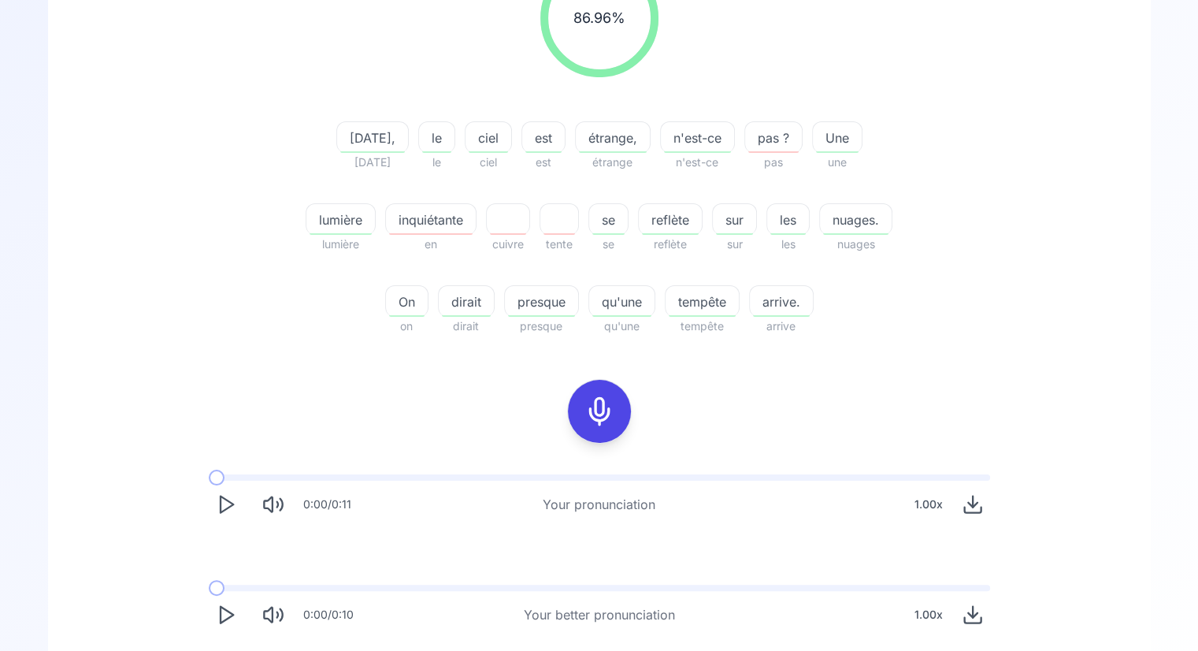
click at [224, 504] on icon "Play" at bounding box center [226, 504] width 22 height 22
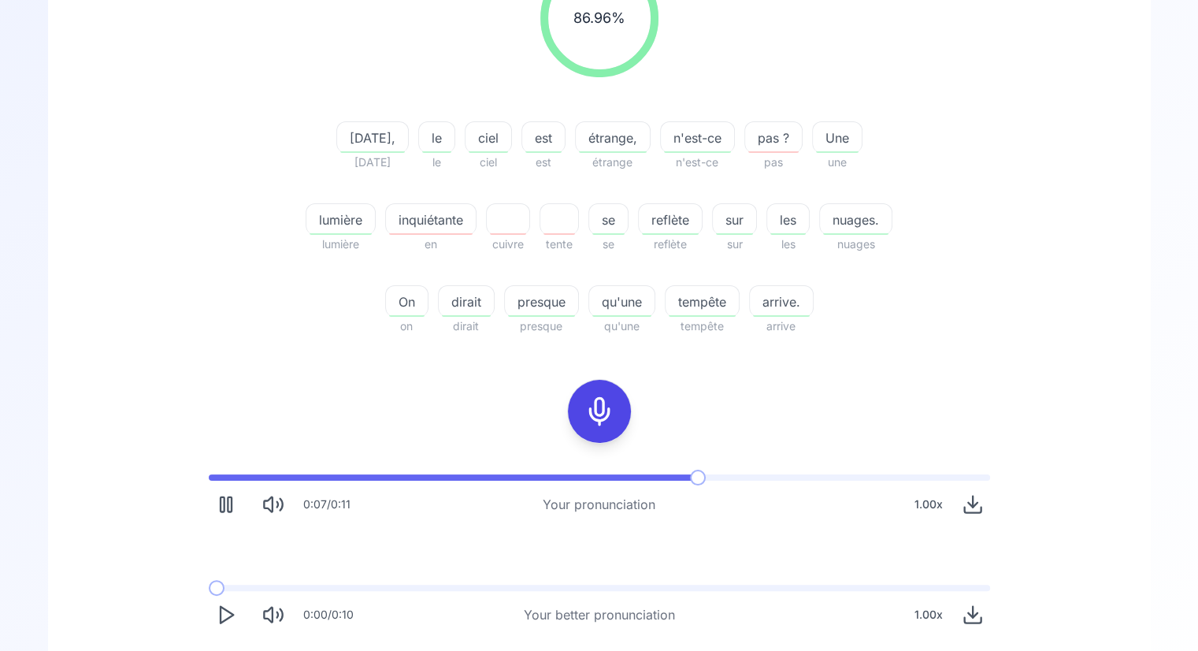
click at [236, 500] on icon "Pause" at bounding box center [226, 504] width 22 height 22
click at [227, 613] on icon "Play" at bounding box center [226, 615] width 22 height 22
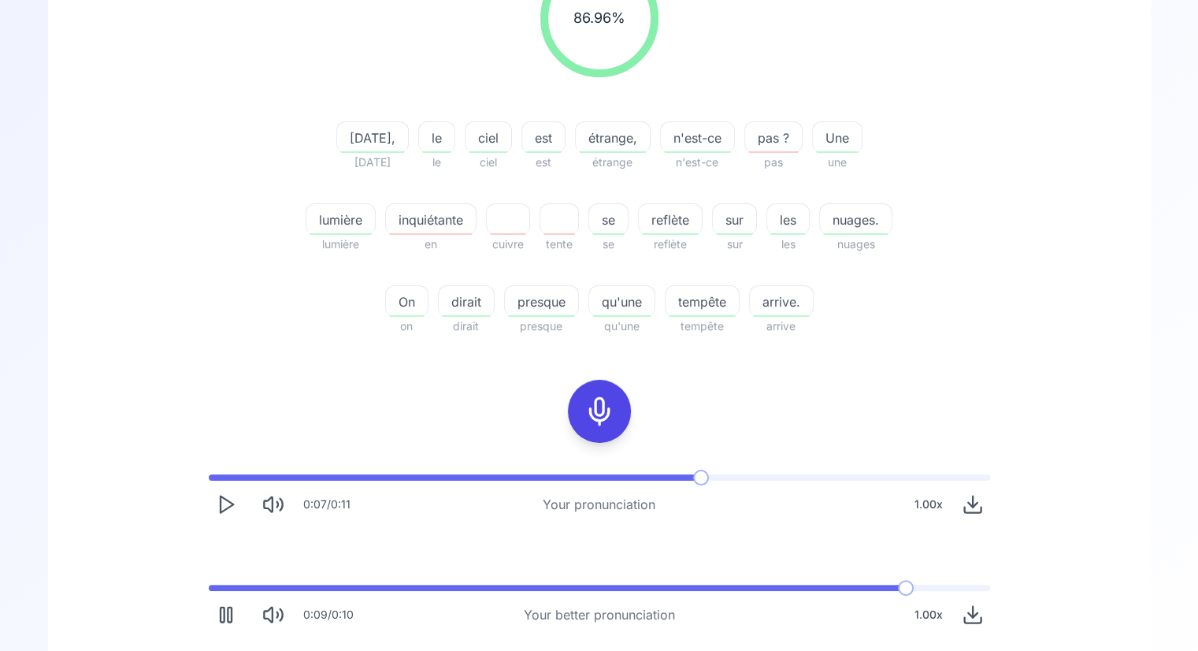
click at [538, 586] on span at bounding box center [561, 588] width 704 height 6
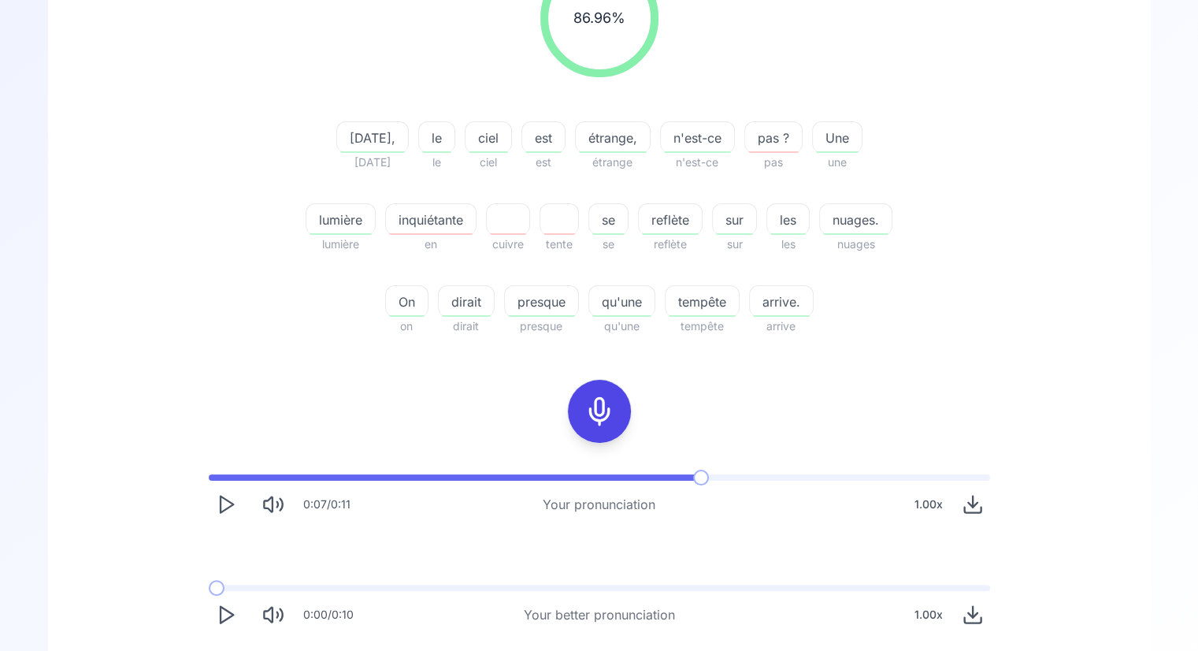
click at [604, 417] on icon at bounding box center [600, 412] width 32 height 32
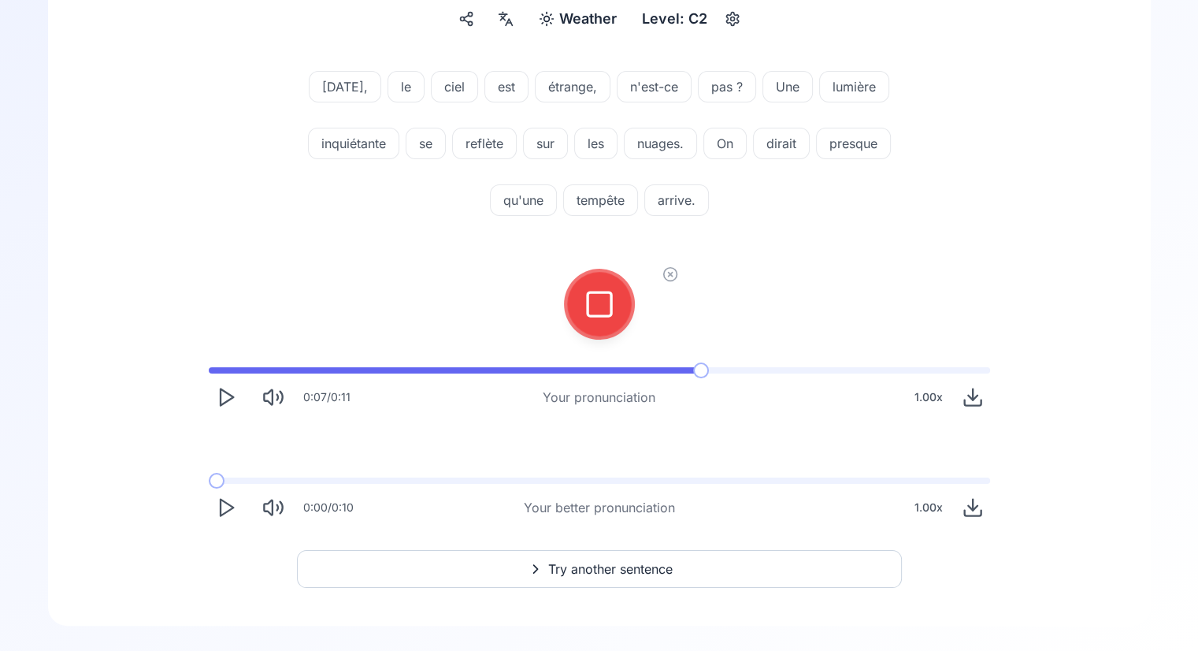
scroll to position [153, 0]
click at [611, 310] on rect at bounding box center [600, 304] width 24 height 24
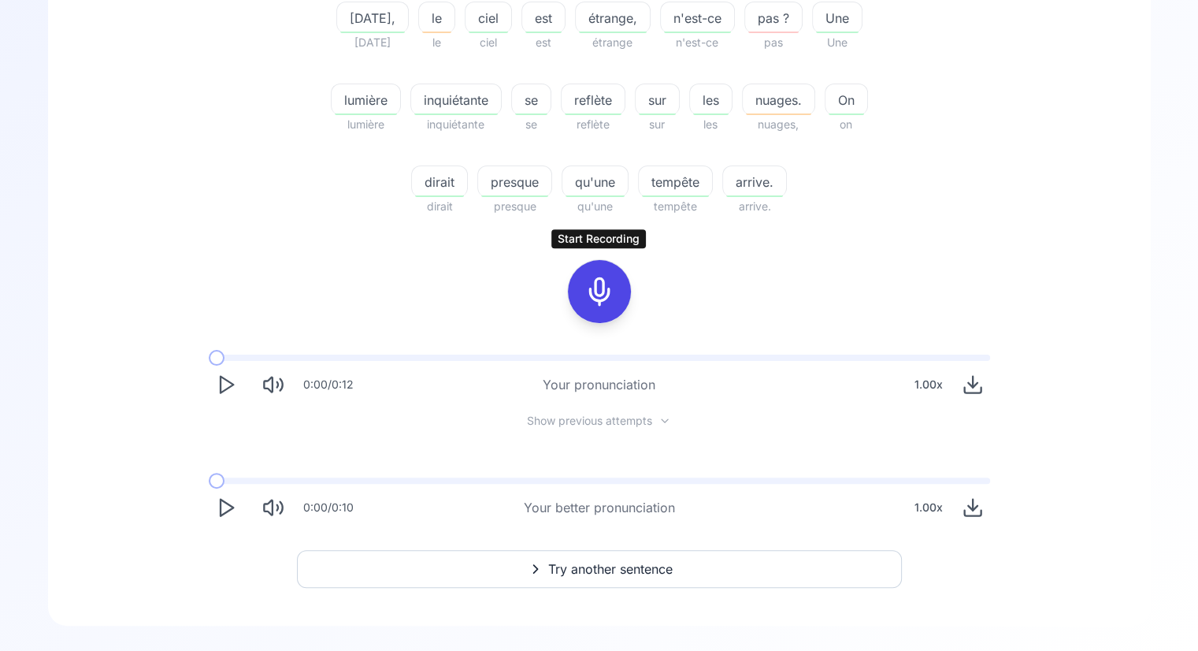
scroll to position [378, 0]
click at [630, 562] on span "Try another sentence" at bounding box center [610, 568] width 124 height 19
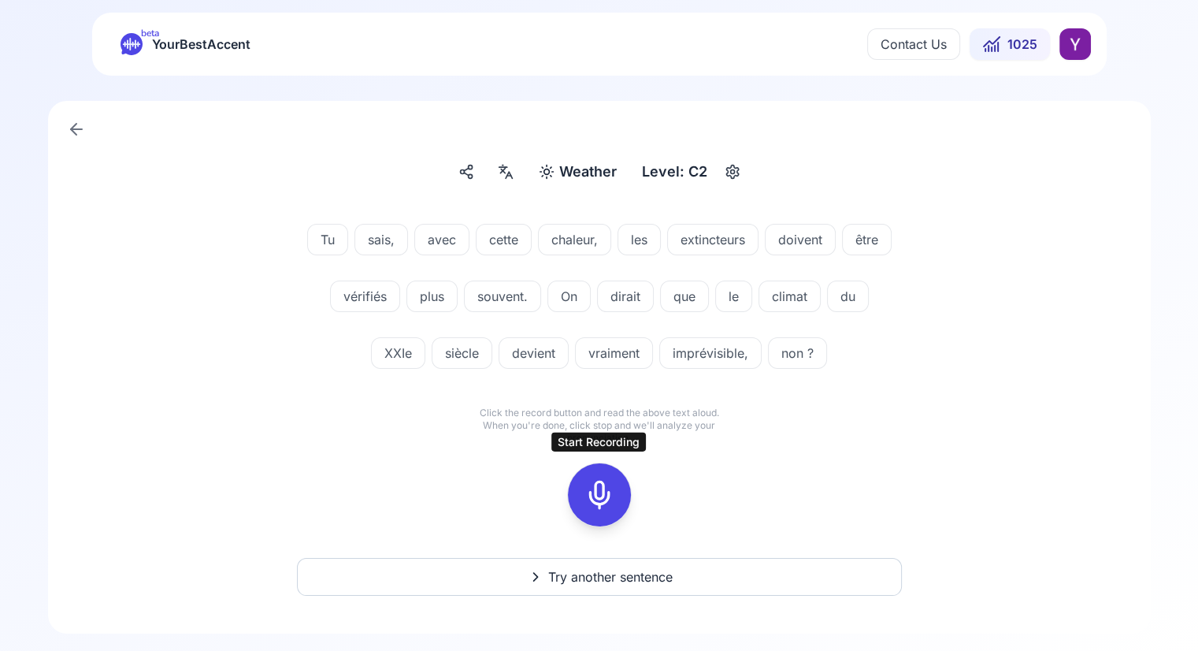
click at [592, 491] on icon at bounding box center [600, 495] width 32 height 32
click at [593, 490] on icon at bounding box center [600, 495] width 32 height 32
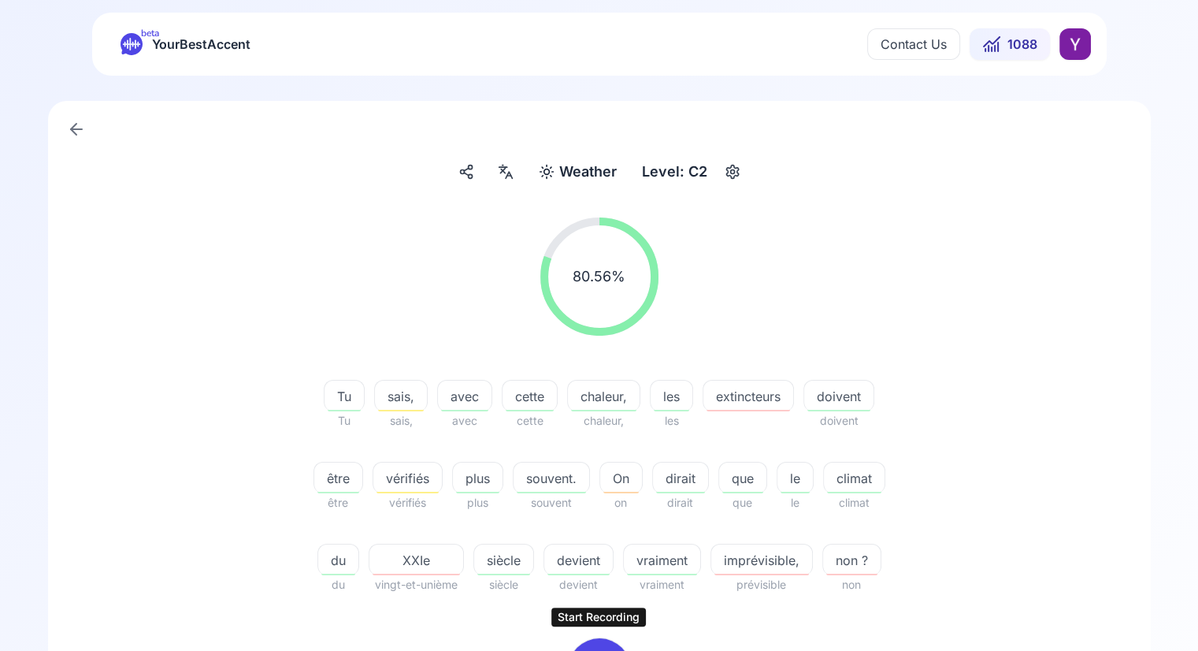
click at [110, 236] on div "80.56 % 80.56 % Tu Tu sais, sais, avec avec cette cette chaleur, chaleur, les l…" at bounding box center [599, 554] width 1027 height 698
click at [416, 563] on span "XXIe" at bounding box center [417, 560] width 94 height 19
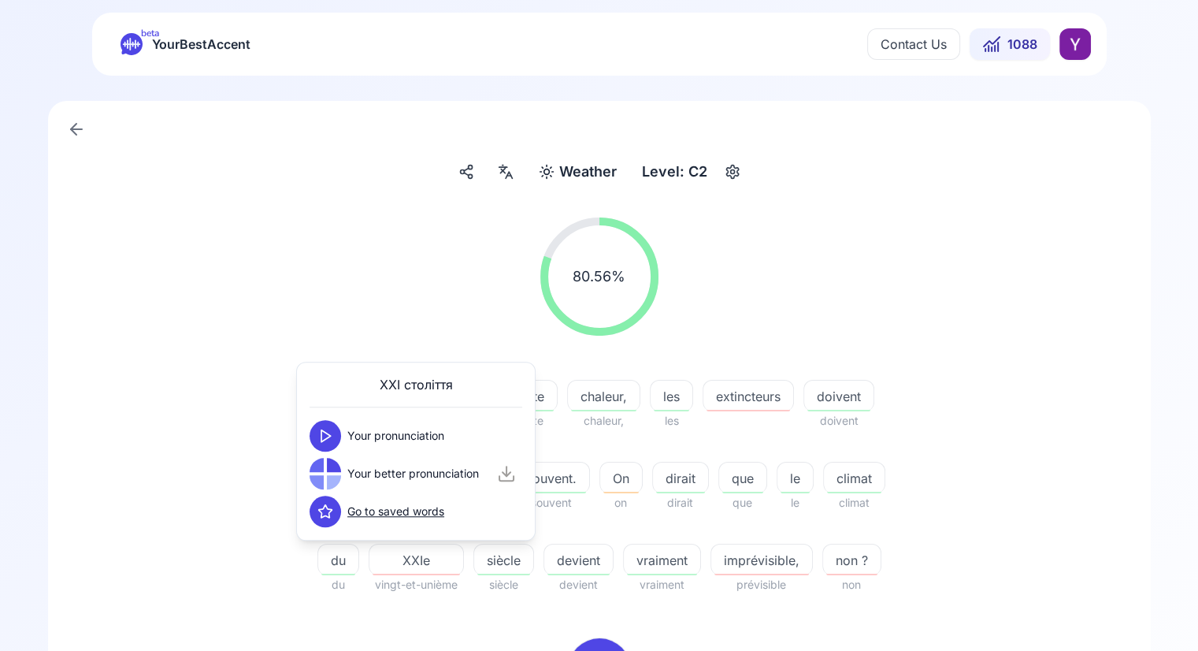
click at [327, 434] on icon at bounding box center [326, 436] width 16 height 16
click at [327, 474] on icon at bounding box center [326, 474] width 16 height 16
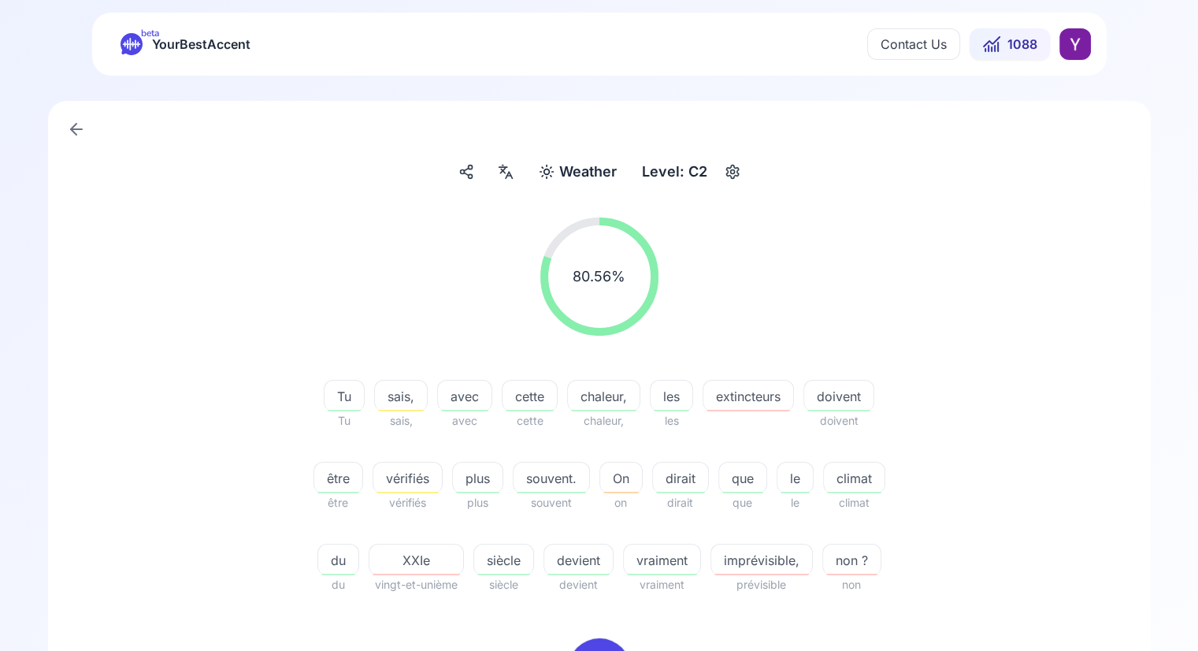
click at [230, 451] on div "80.56 % 80.56 % Tu Tu sais, sais, avec avec cette cette chaleur, chaleur, les l…" at bounding box center [600, 406] width 908 height 402
click at [507, 177] on icon at bounding box center [505, 172] width 19 height 16
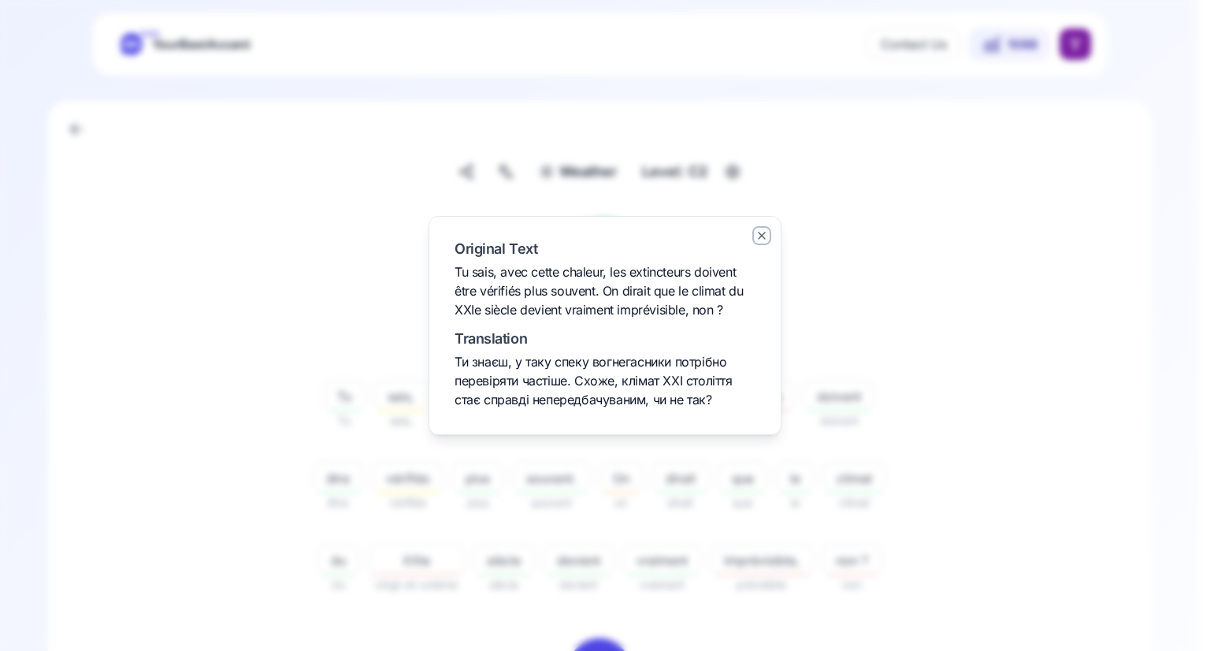
click at [763, 240] on icon "button" at bounding box center [762, 235] width 13 height 13
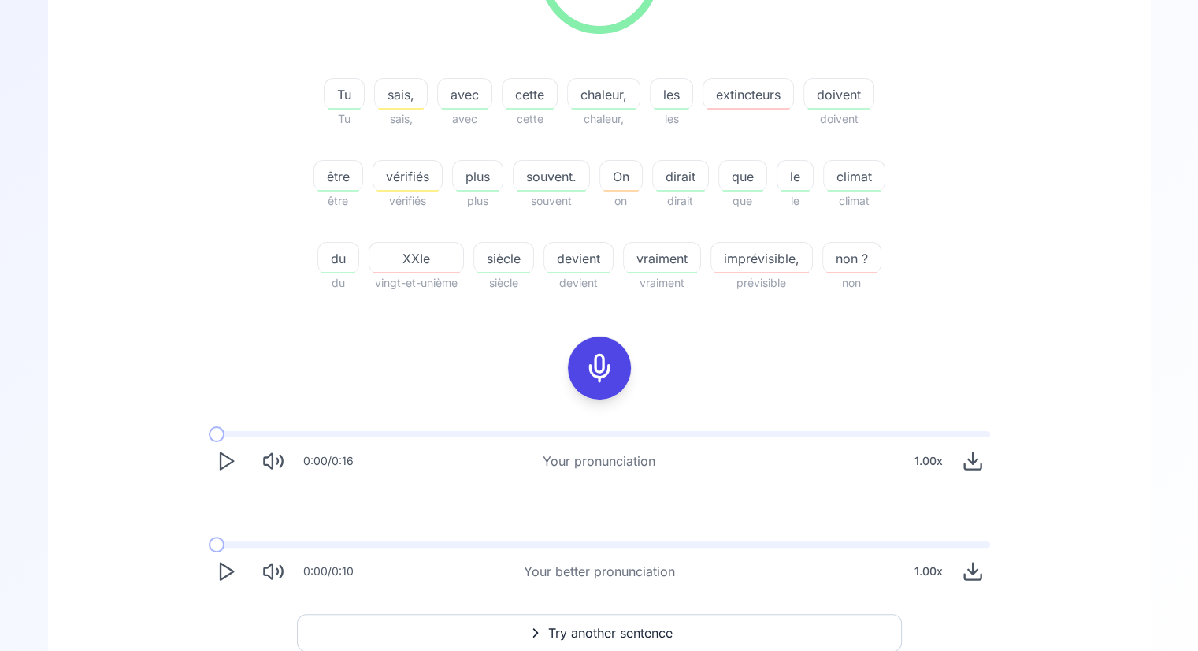
scroll to position [366, 0]
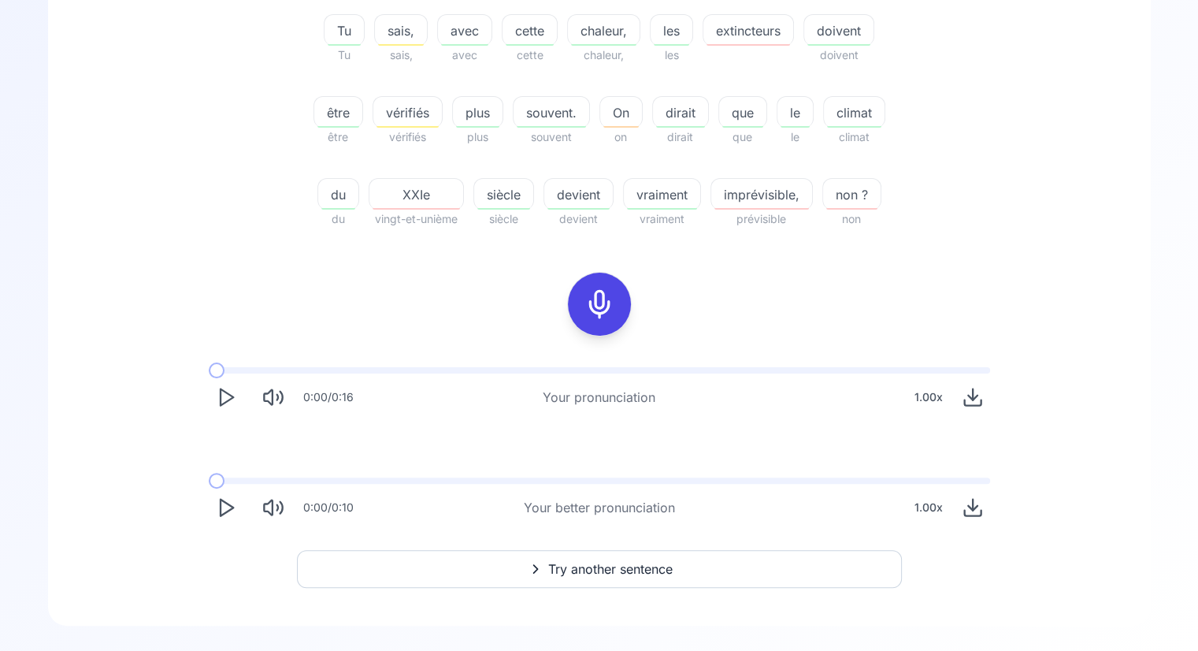
click at [567, 572] on span "Try another sentence" at bounding box center [610, 568] width 124 height 19
